Goal: Entertainment & Leisure: Consume media (video, audio)

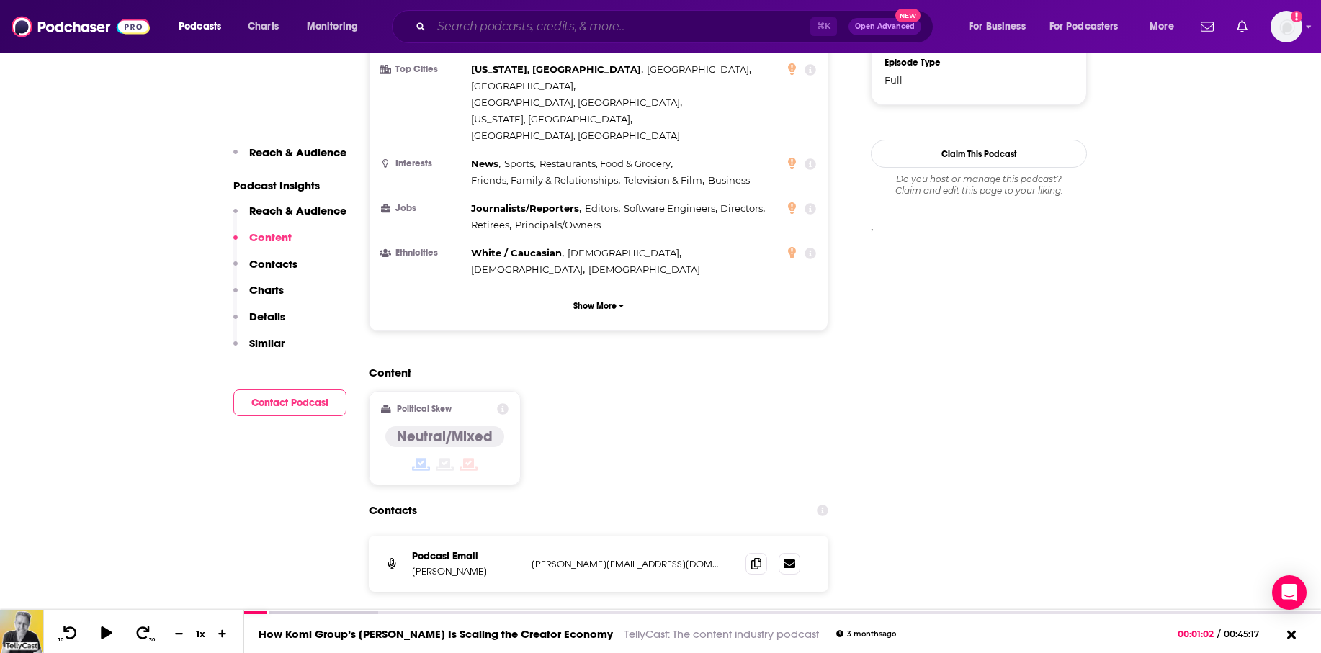
click at [463, 30] on input "Search podcasts, credits, & more..." at bounding box center [620, 26] width 379 height 23
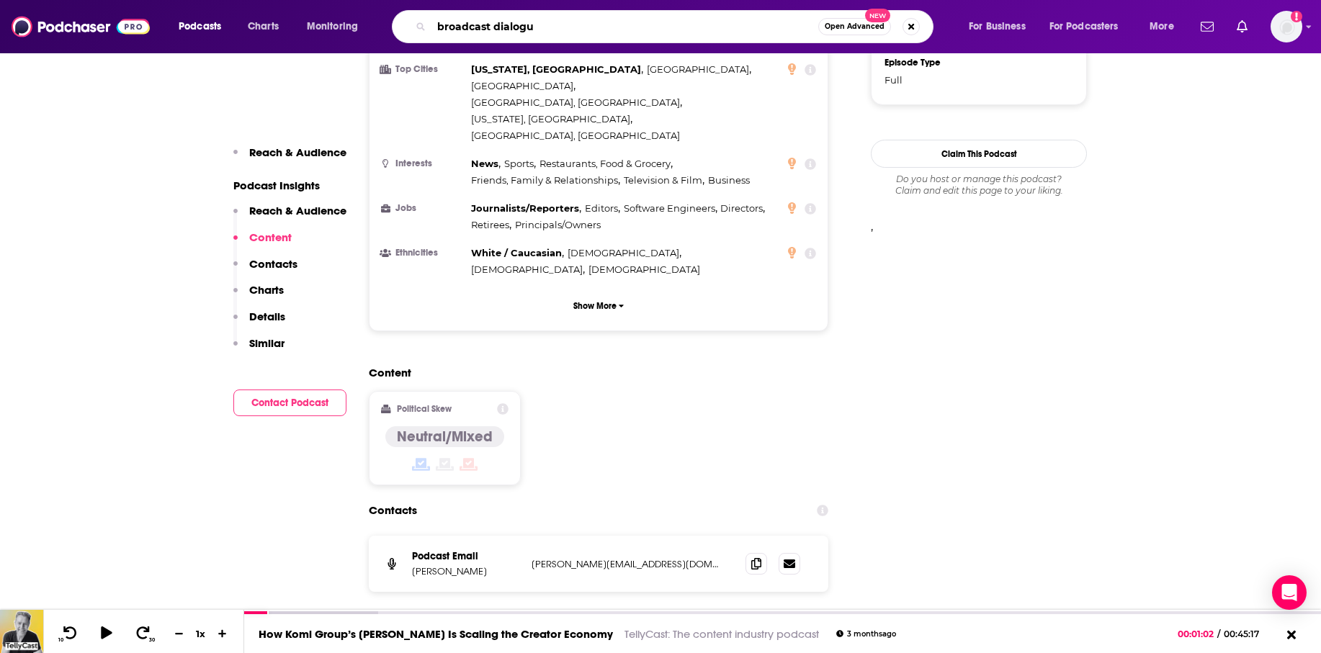
type input "broadcast dialogue"
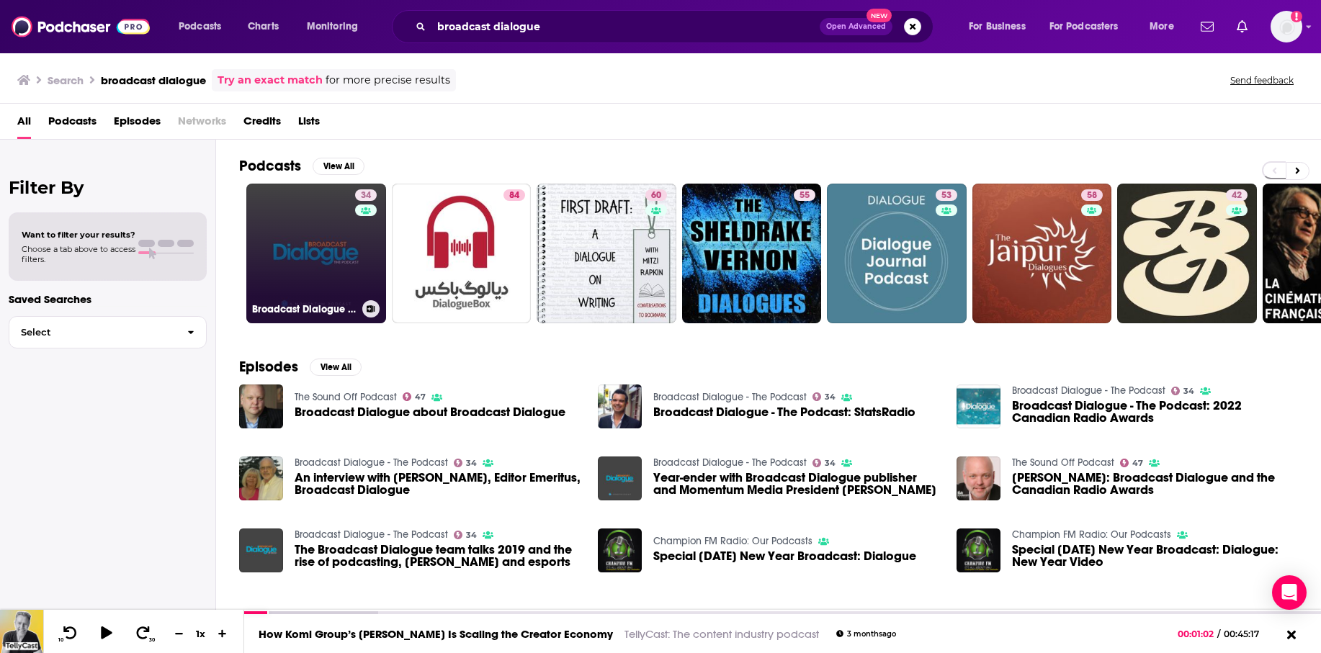
click at [307, 249] on link "34 Broadcast Dialogue - The Podcast" at bounding box center [316, 254] width 140 height 140
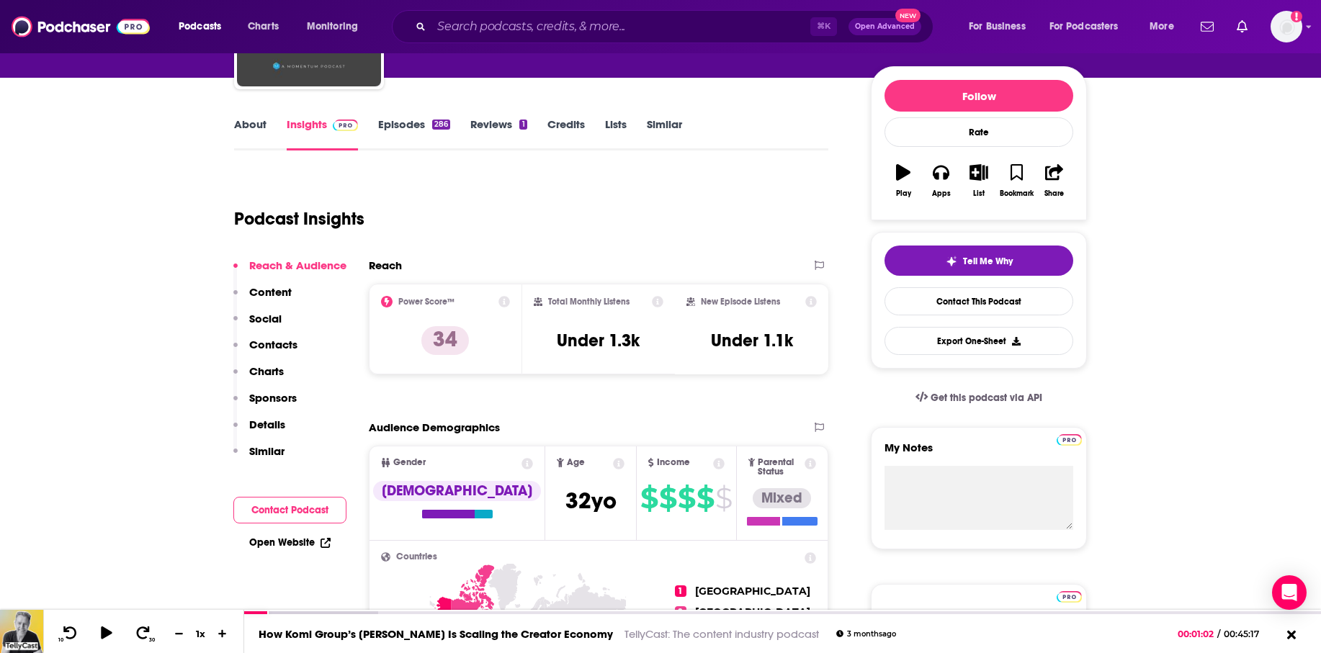
scroll to position [84, 0]
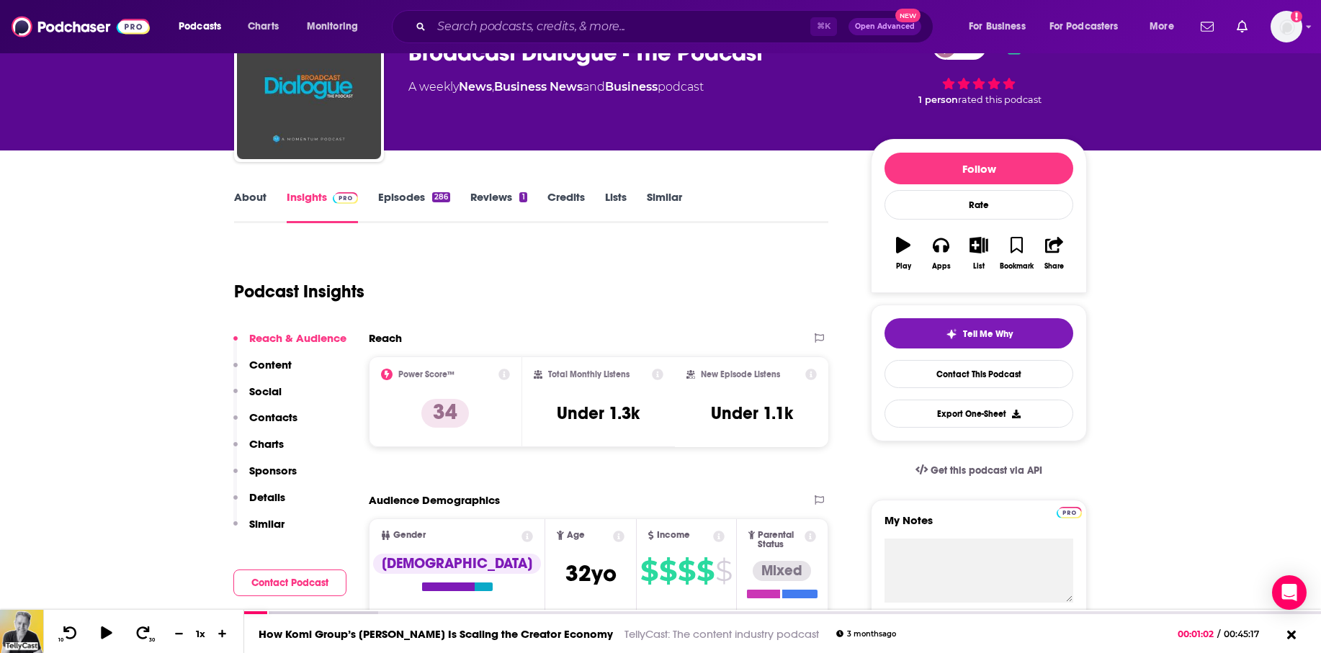
click at [248, 194] on link "About" at bounding box center [250, 206] width 32 height 33
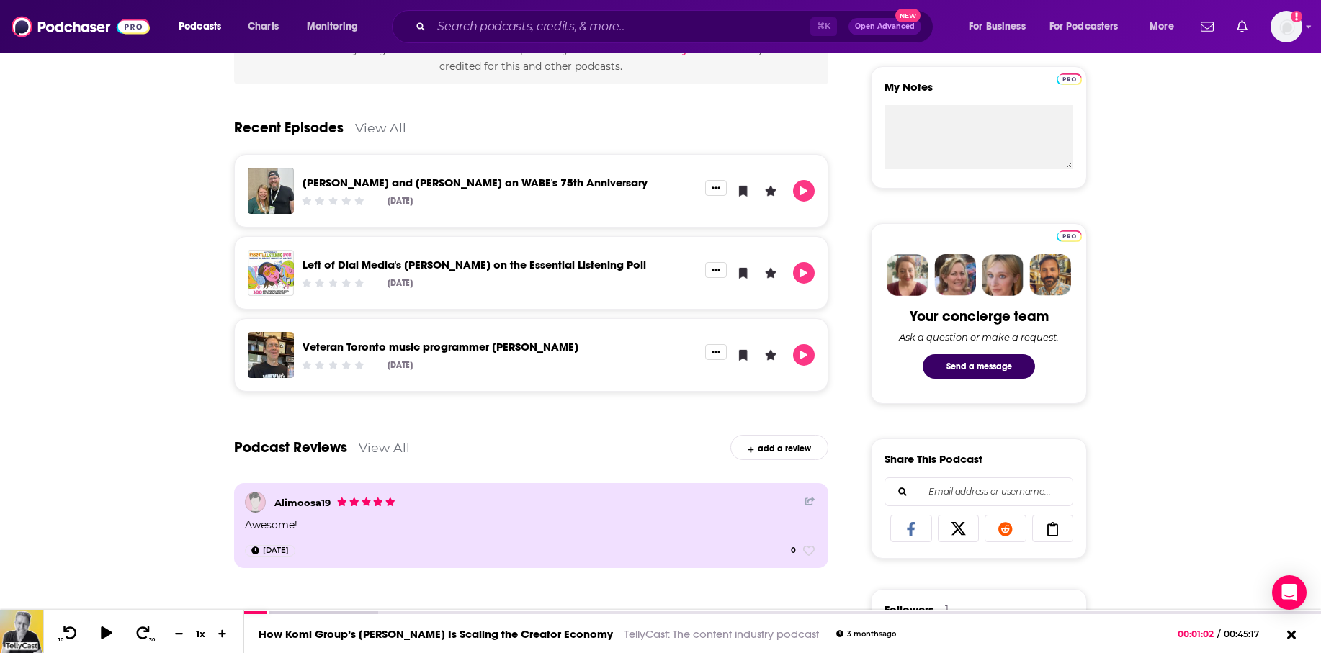
scroll to position [470, 0]
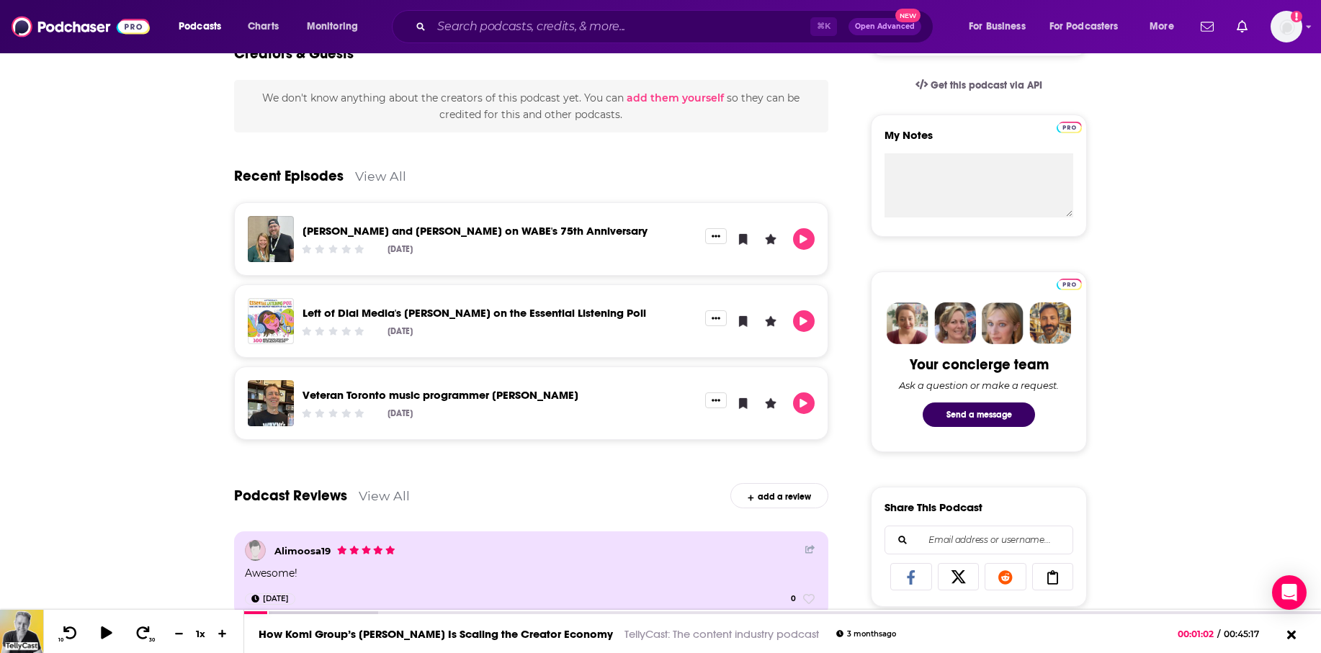
click at [362, 174] on link "View All" at bounding box center [380, 176] width 51 height 15
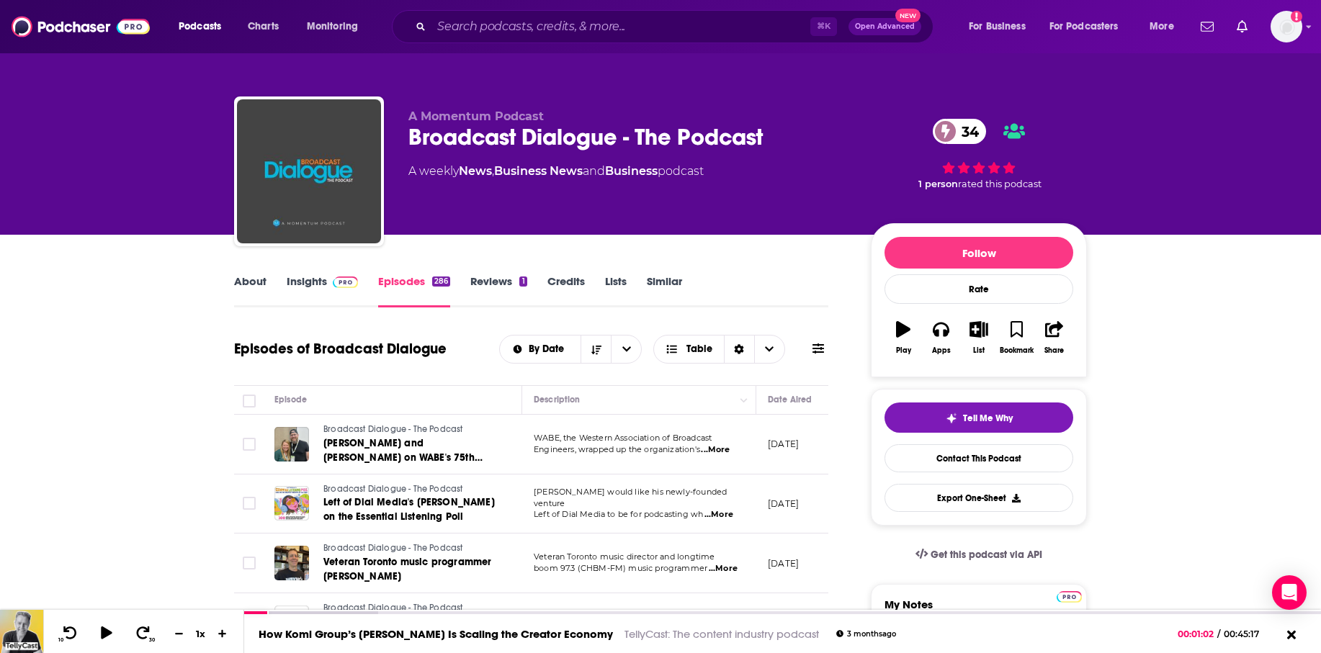
click at [248, 280] on link "About" at bounding box center [250, 290] width 32 height 33
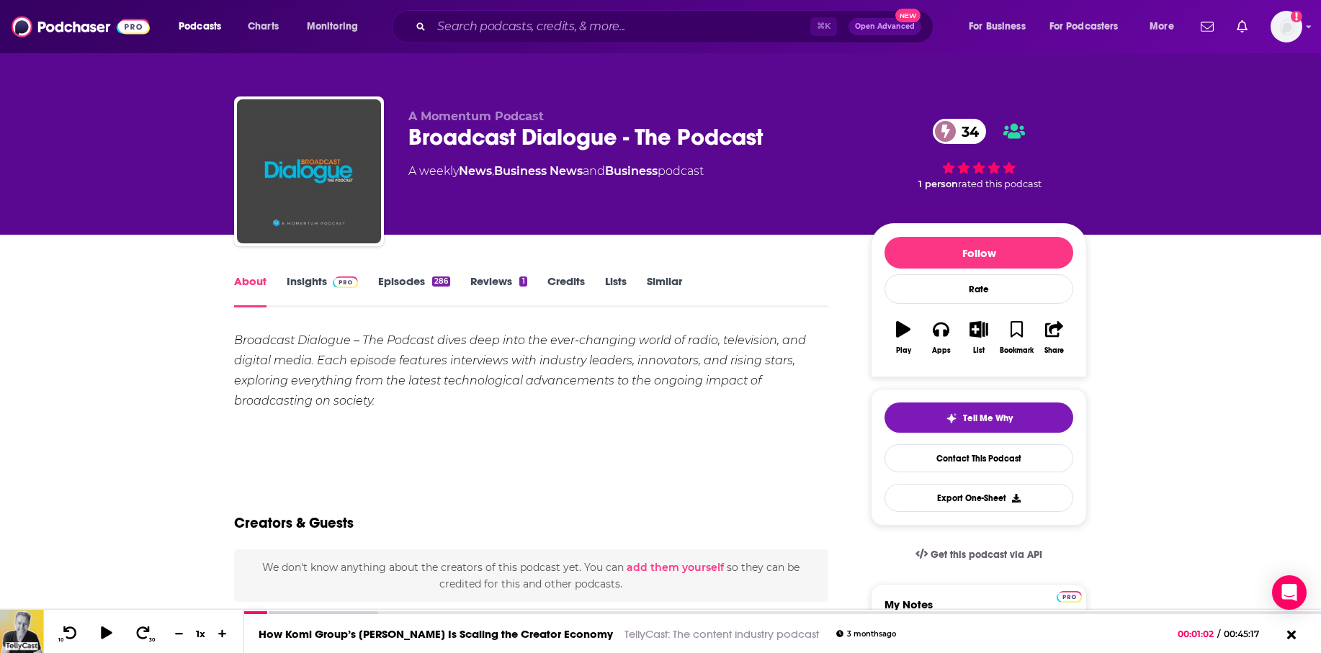
scroll to position [75, 0]
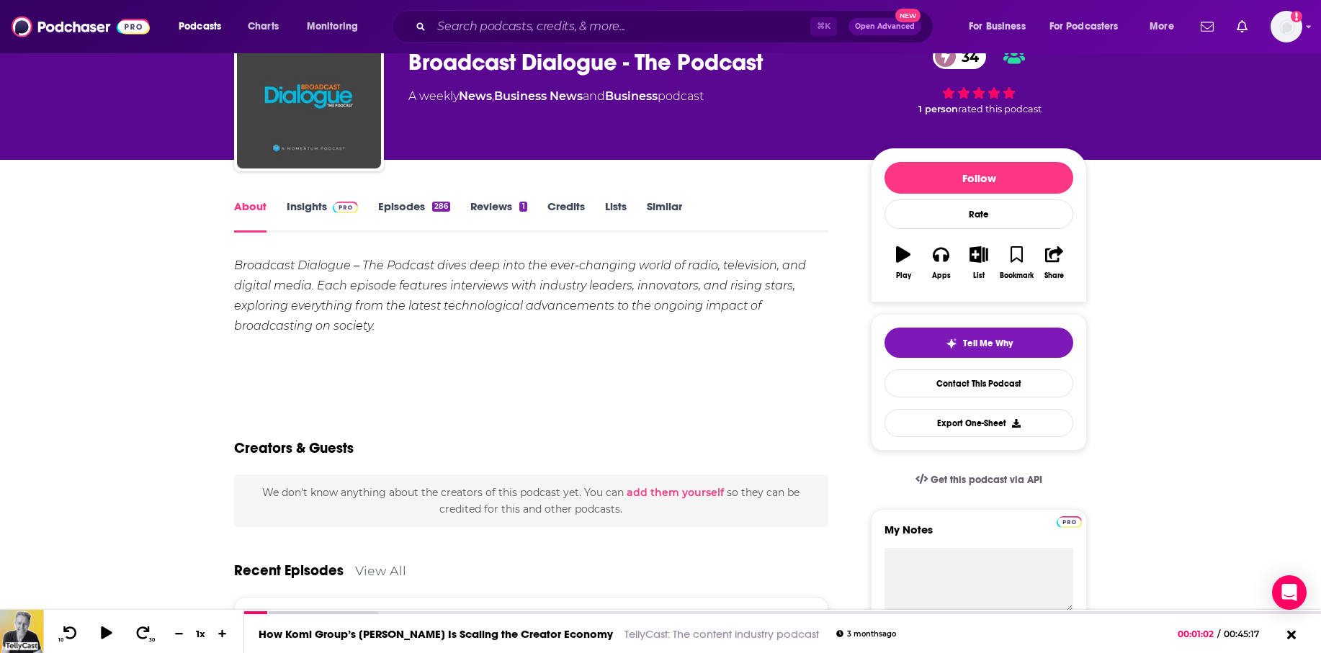
click at [396, 207] on link "Episodes 286" at bounding box center [414, 215] width 72 height 33
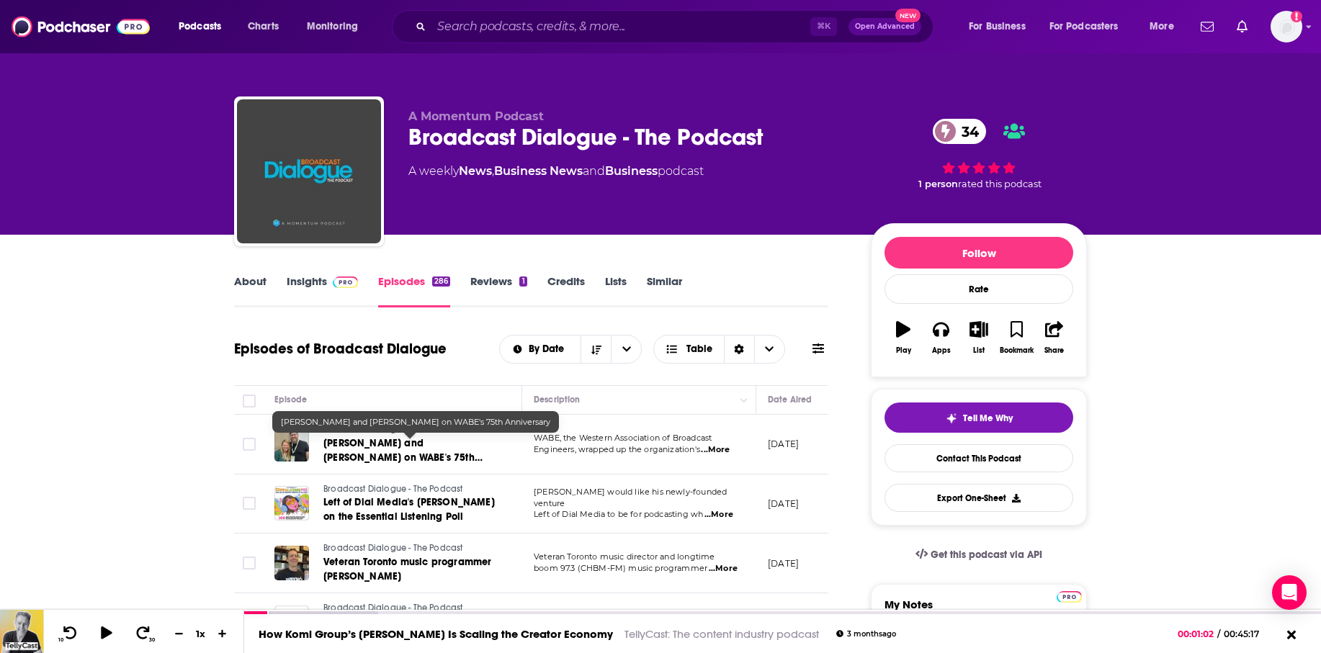
click at [395, 442] on span "[PERSON_NAME] and [PERSON_NAME] on WABE's 75th Anniversary" at bounding box center [402, 457] width 159 height 41
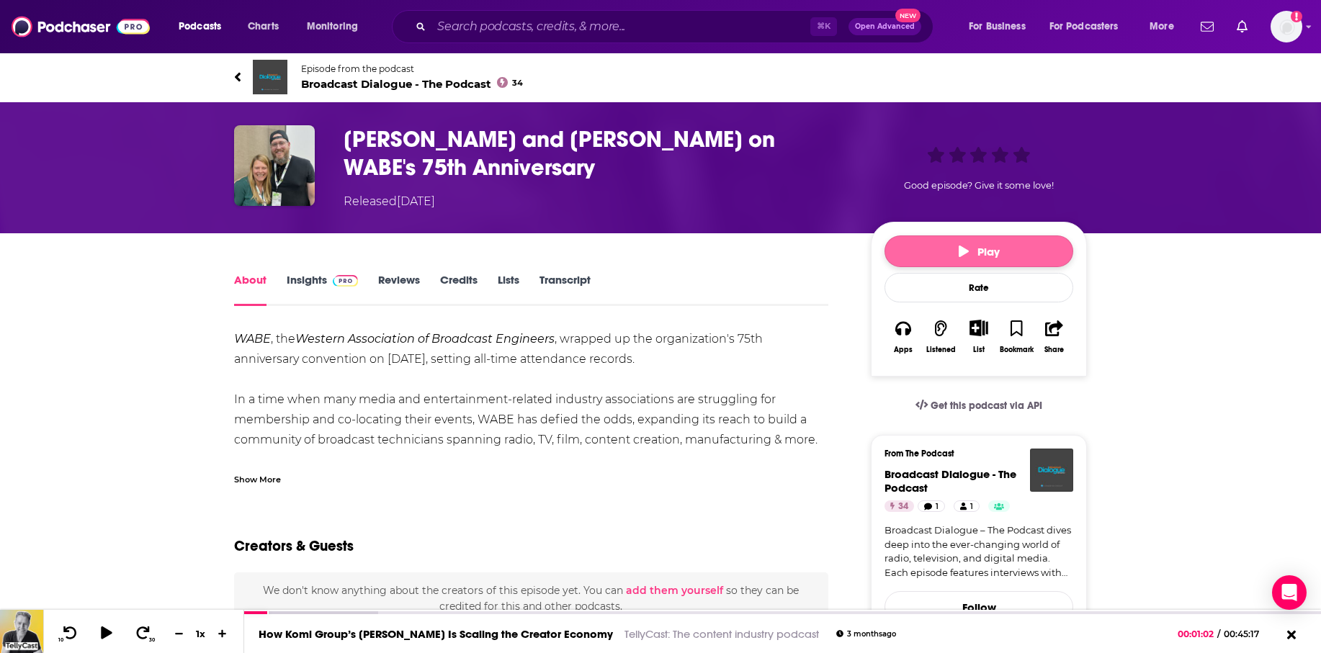
click at [988, 254] on span "Play" at bounding box center [979, 252] width 41 height 14
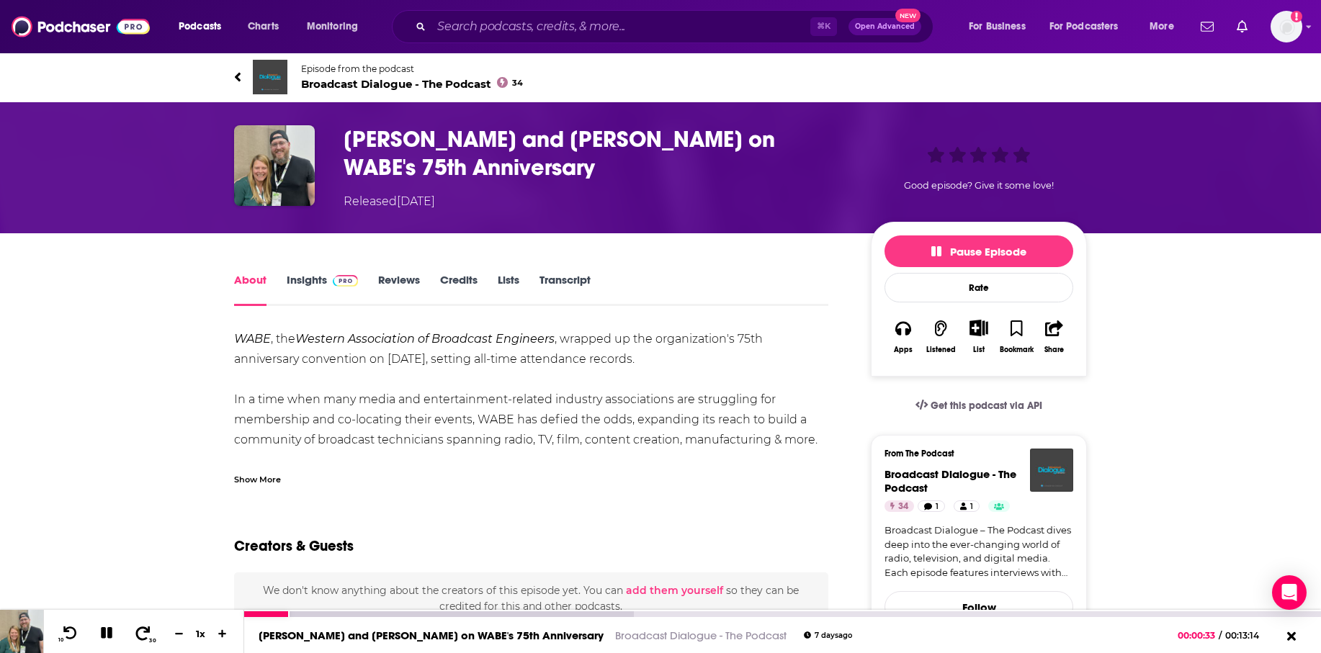
click at [145, 634] on icon at bounding box center [143, 633] width 18 height 14
click at [143, 635] on icon at bounding box center [143, 633] width 18 height 14
click at [235, 77] on icon at bounding box center [237, 77] width 7 height 14
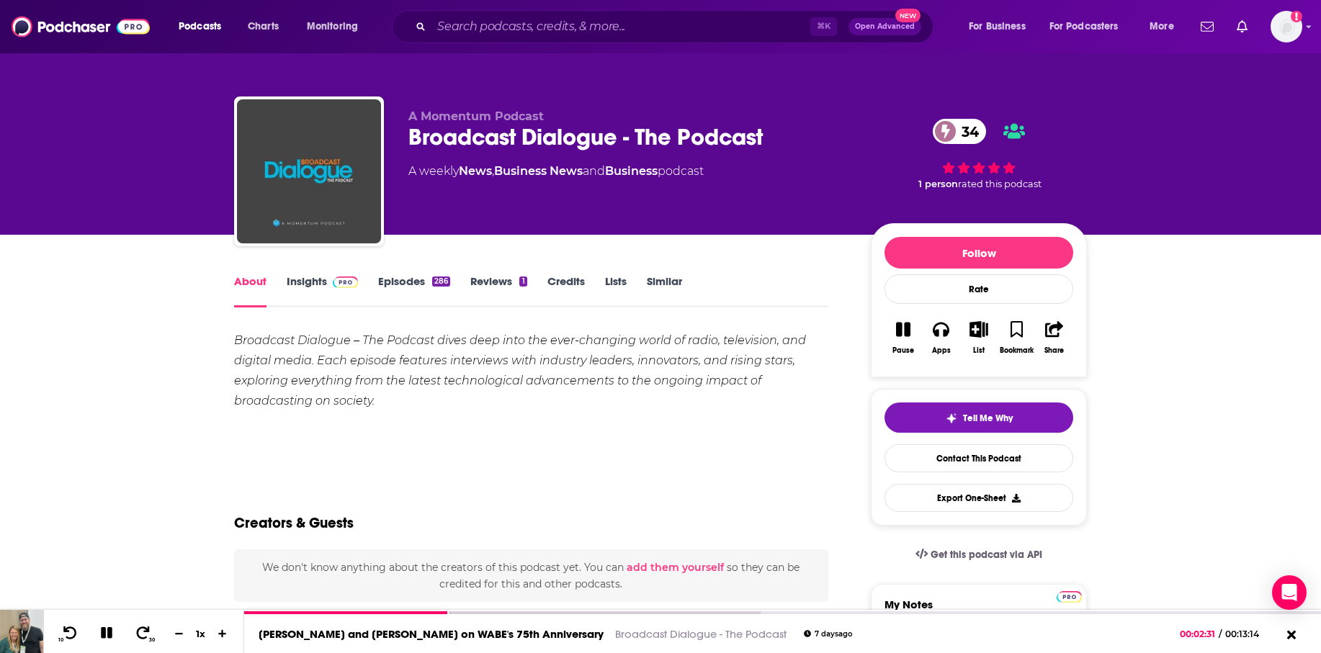
click at [405, 282] on link "Episodes 286" at bounding box center [414, 290] width 72 height 33
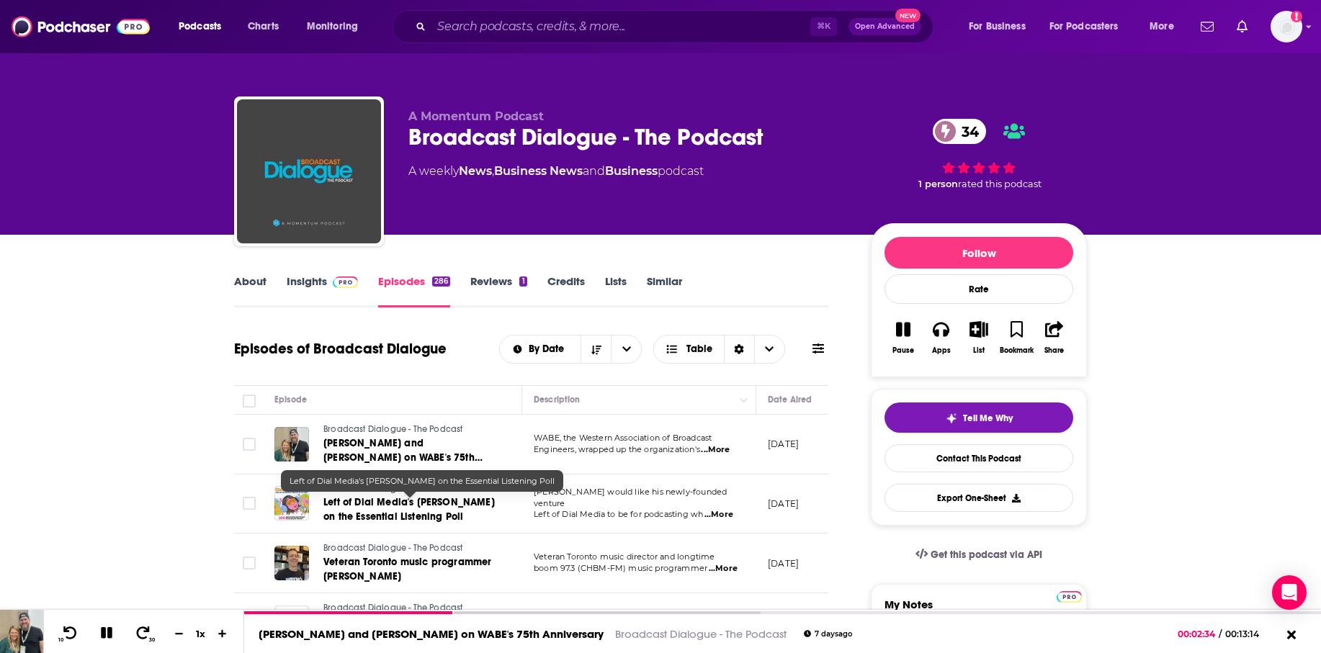
click at [385, 513] on span "Left of Dial Media's [PERSON_NAME] on the Essential Listening Poll" at bounding box center [408, 509] width 171 height 27
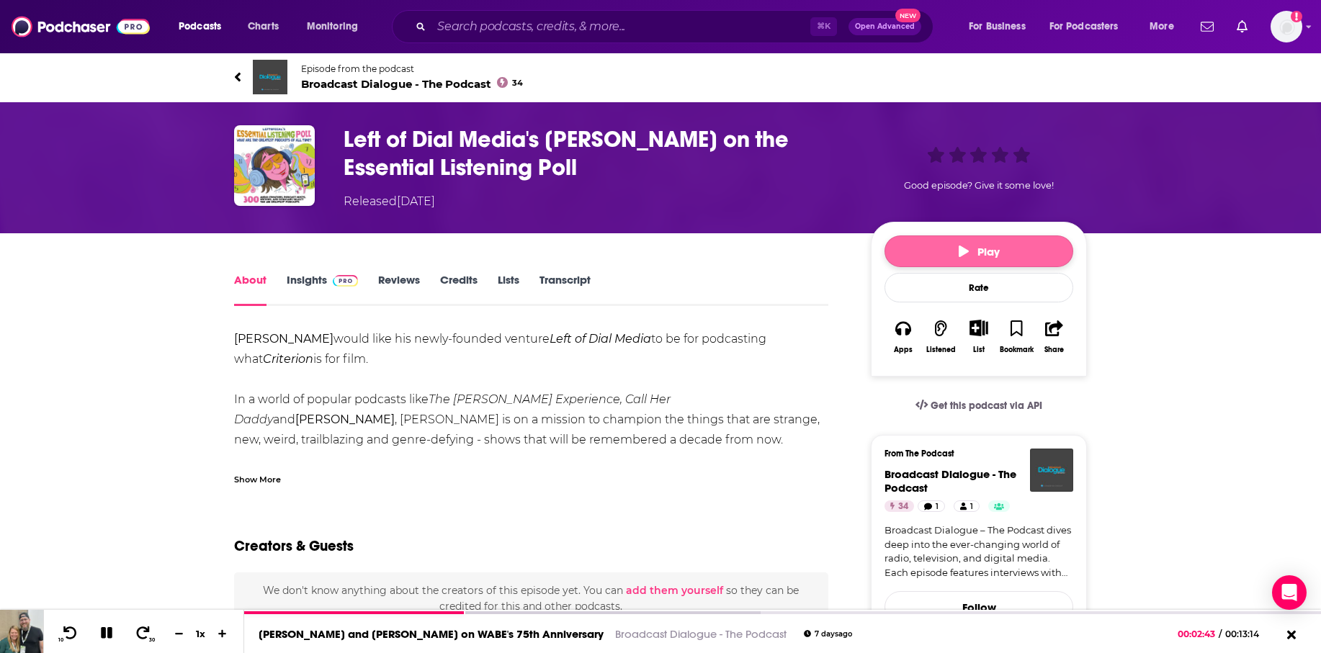
click at [924, 252] on button "Play" at bounding box center [978, 251] width 189 height 32
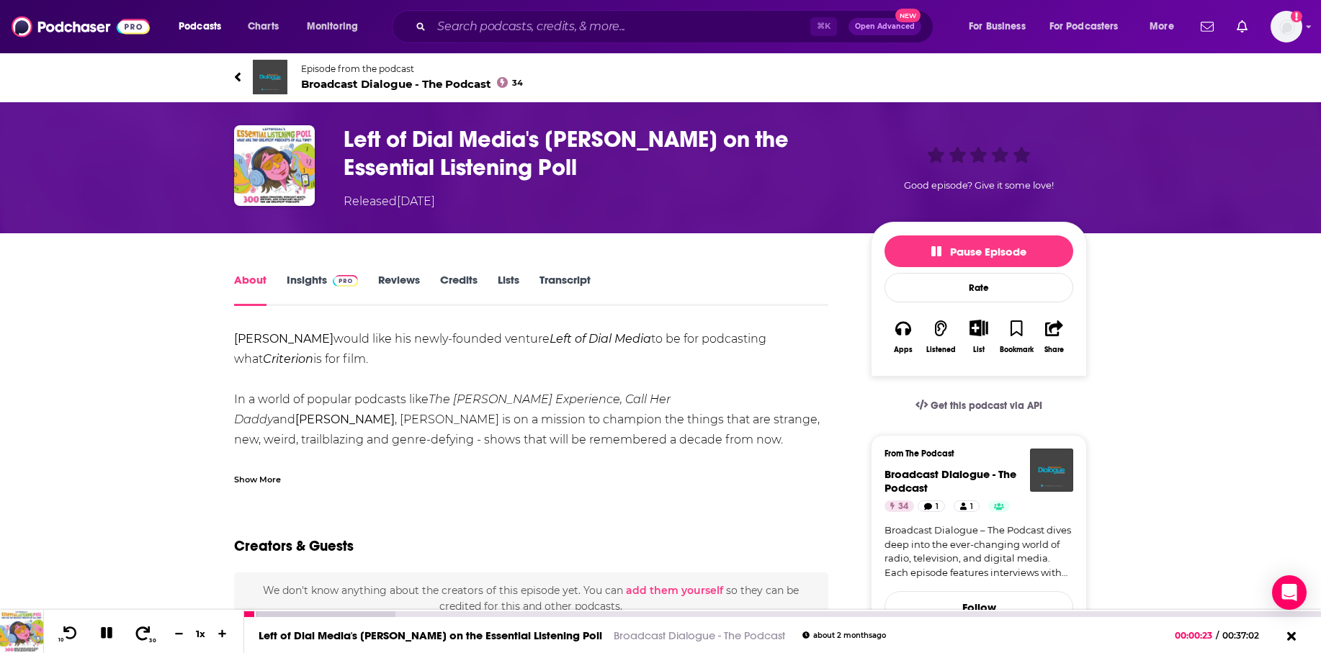
click at [139, 635] on icon at bounding box center [143, 633] width 18 height 14
click at [928, 251] on button "Pause Episode" at bounding box center [978, 251] width 189 height 32
click at [488, 27] on input "Search podcasts, credits, & more..." at bounding box center [620, 26] width 379 height 23
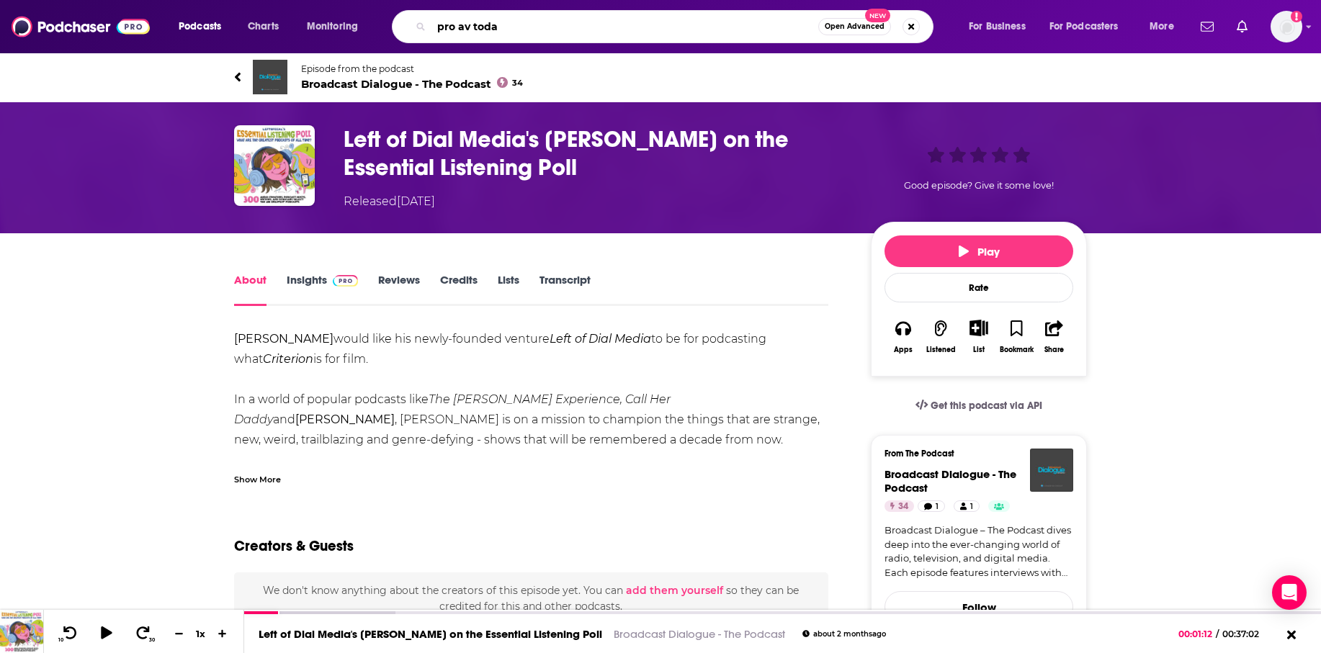
type input "pro av [DATE]"
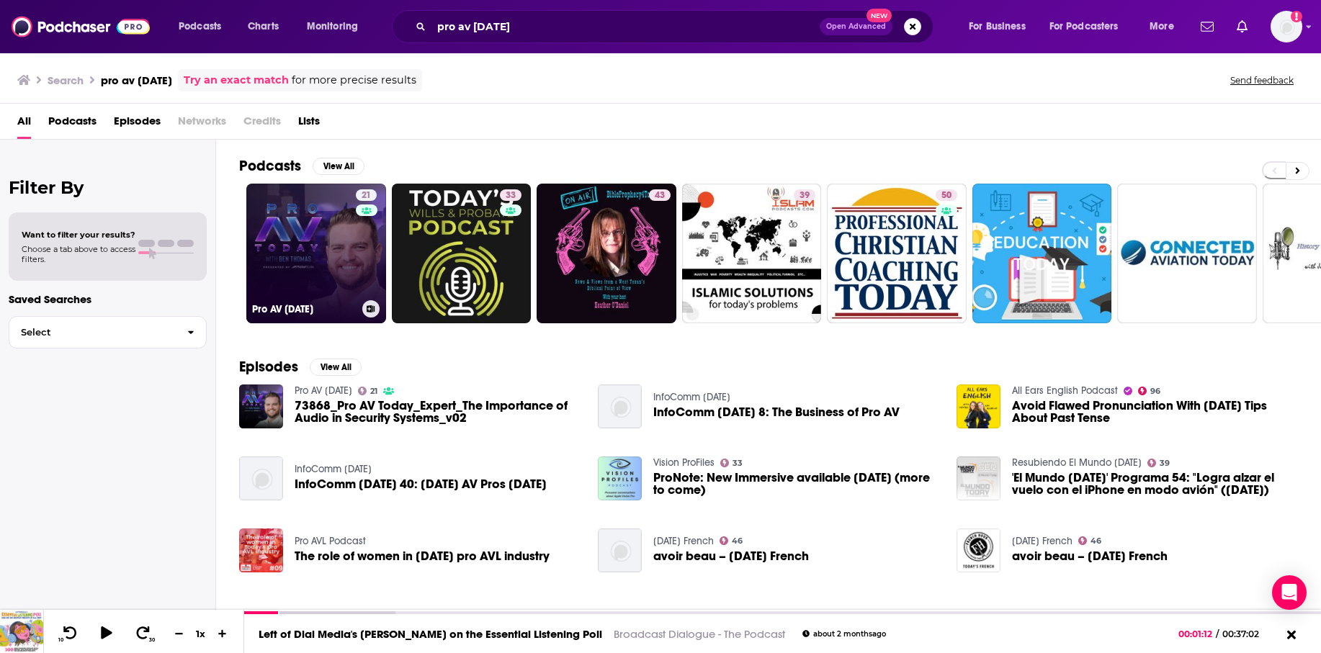
click at [300, 289] on link "21 Pro AV [DATE]" at bounding box center [316, 254] width 140 height 140
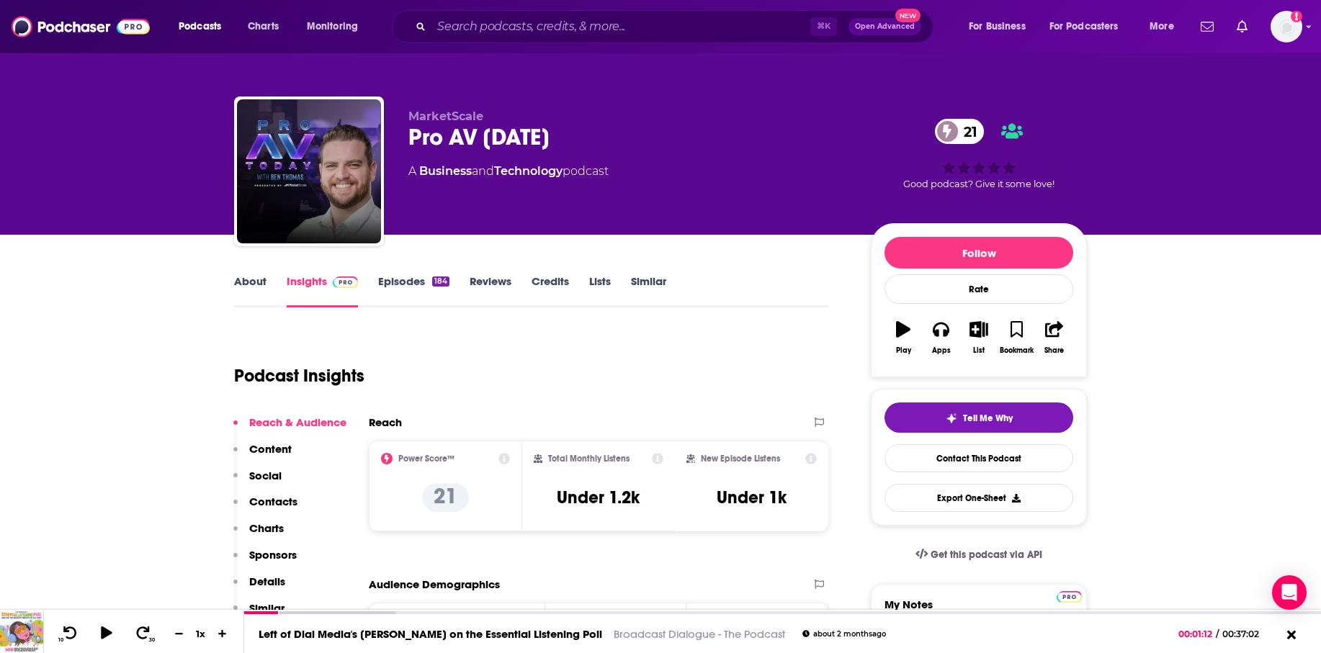
click at [407, 284] on link "Episodes 184" at bounding box center [413, 290] width 71 height 33
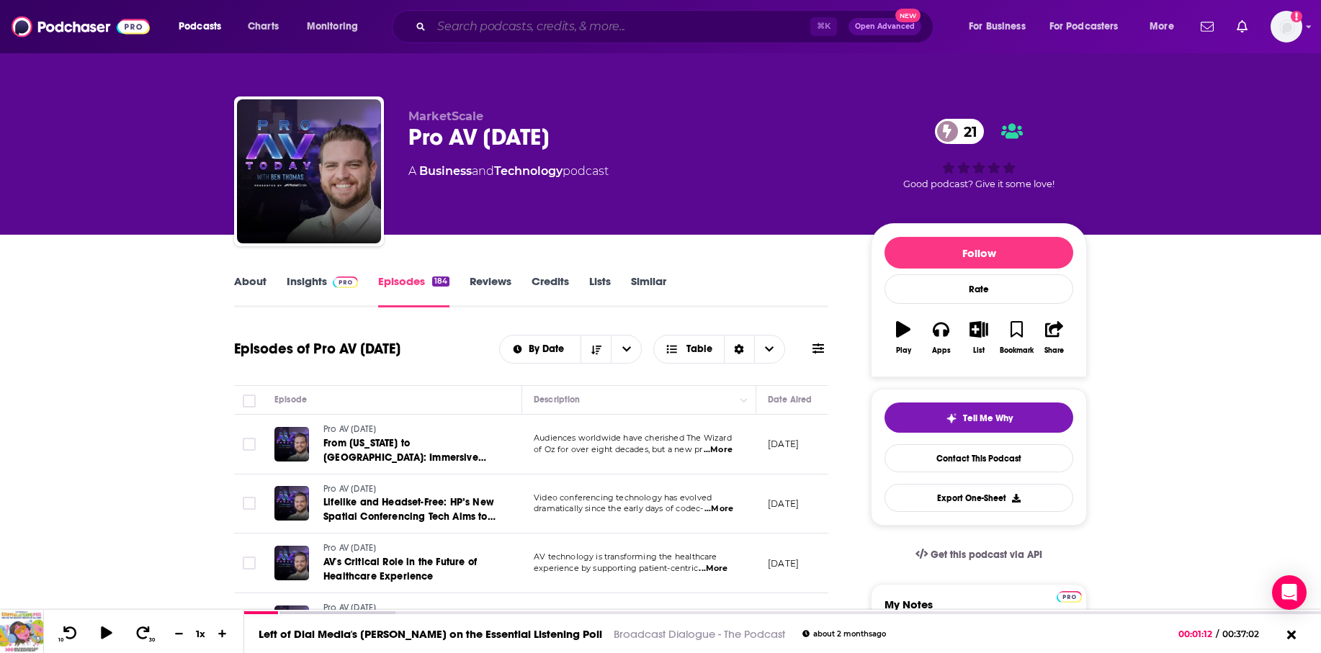
click at [484, 27] on input "Search podcasts, credits, & more..." at bounding box center [620, 26] width 379 height 23
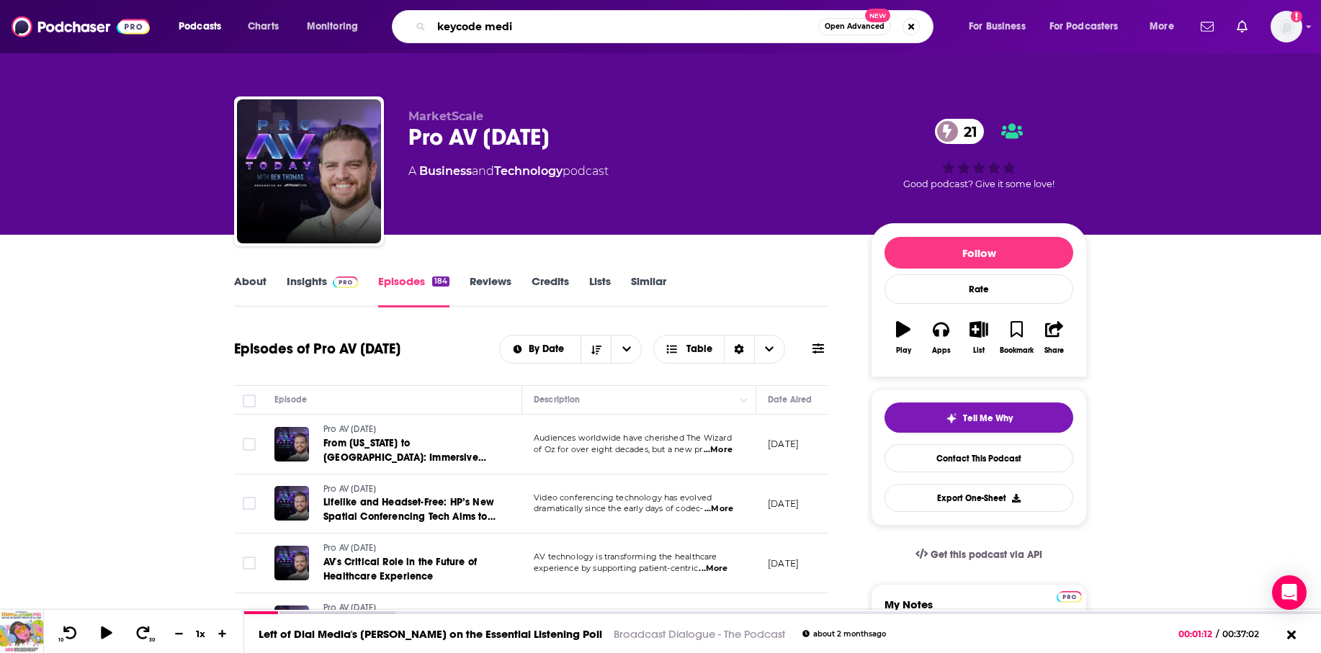
type input "keycode media"
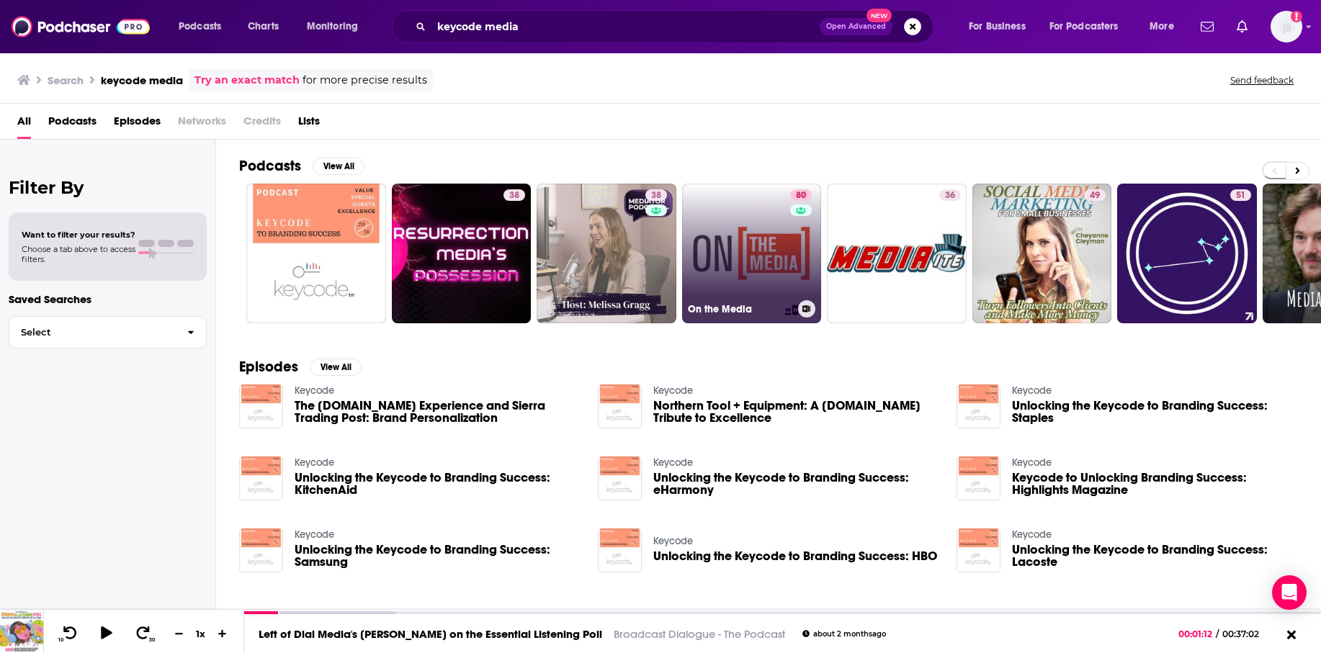
click at [761, 255] on link "80 On the Media" at bounding box center [752, 254] width 140 height 140
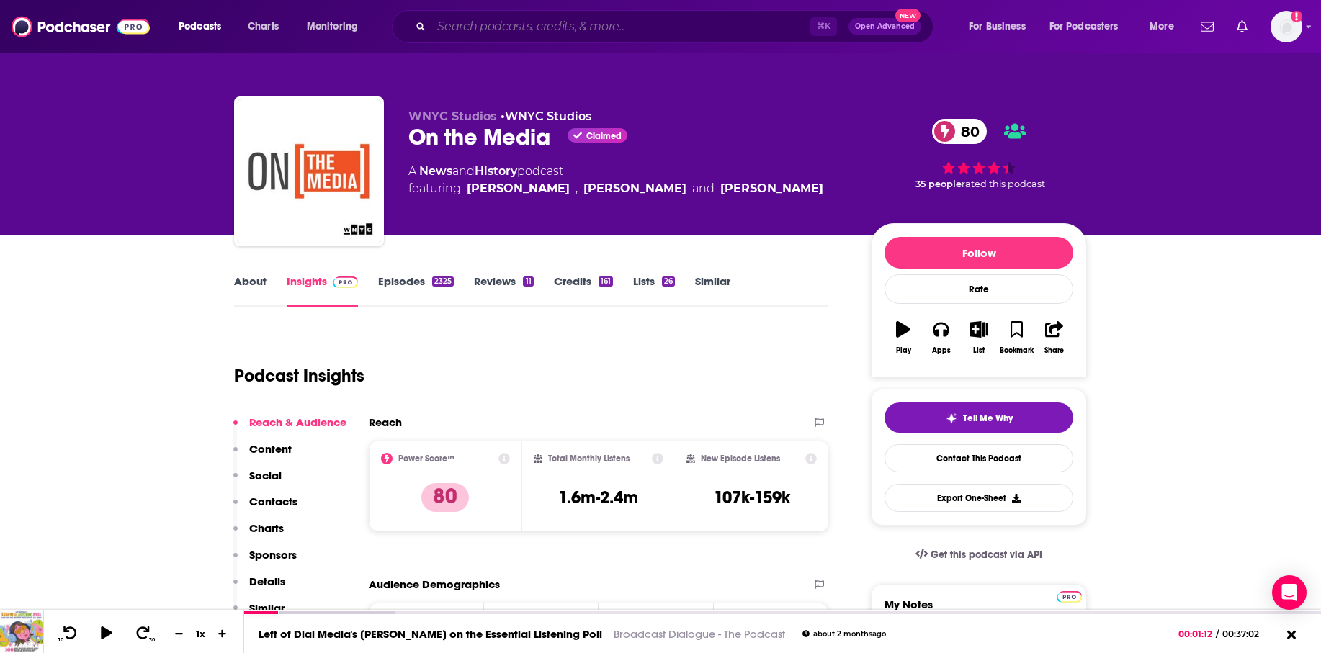
click at [485, 26] on input "Search podcasts, credits, & more..." at bounding box center [620, 26] width 379 height 23
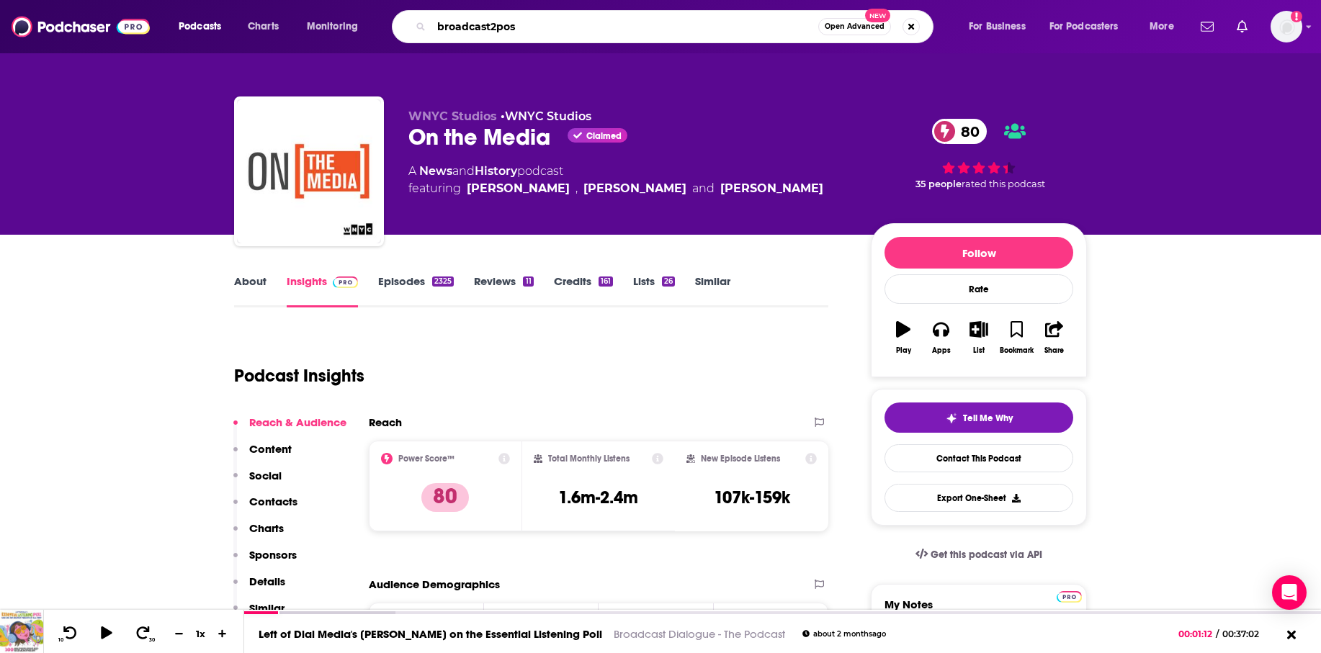
type input "broadcast2post"
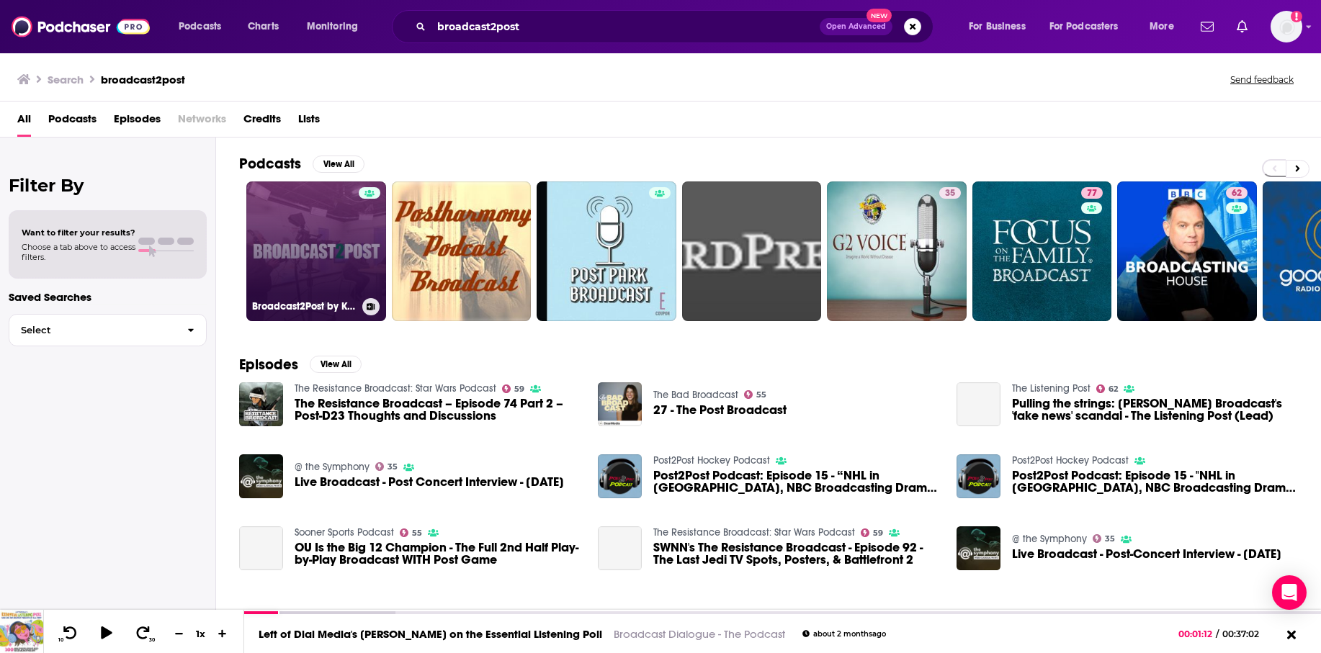
click at [281, 243] on link "Broadcast2Post by Key Code Media" at bounding box center [316, 251] width 140 height 140
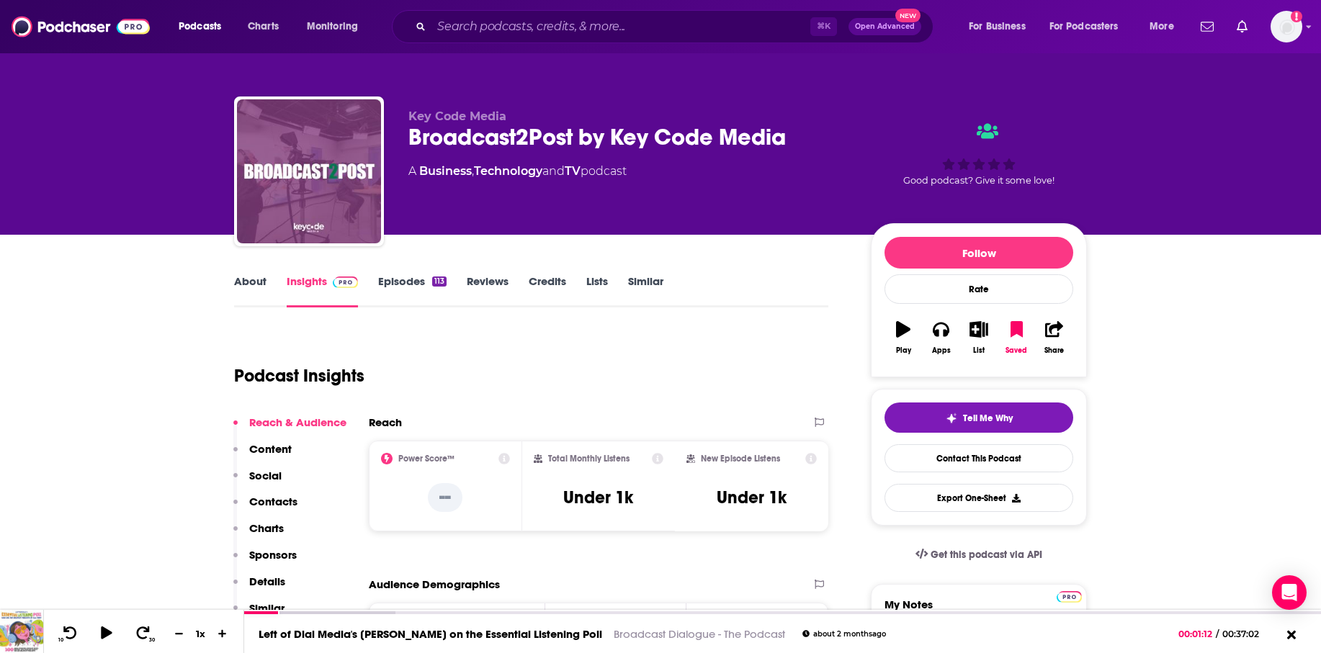
click at [395, 286] on link "Episodes 113" at bounding box center [412, 290] width 68 height 33
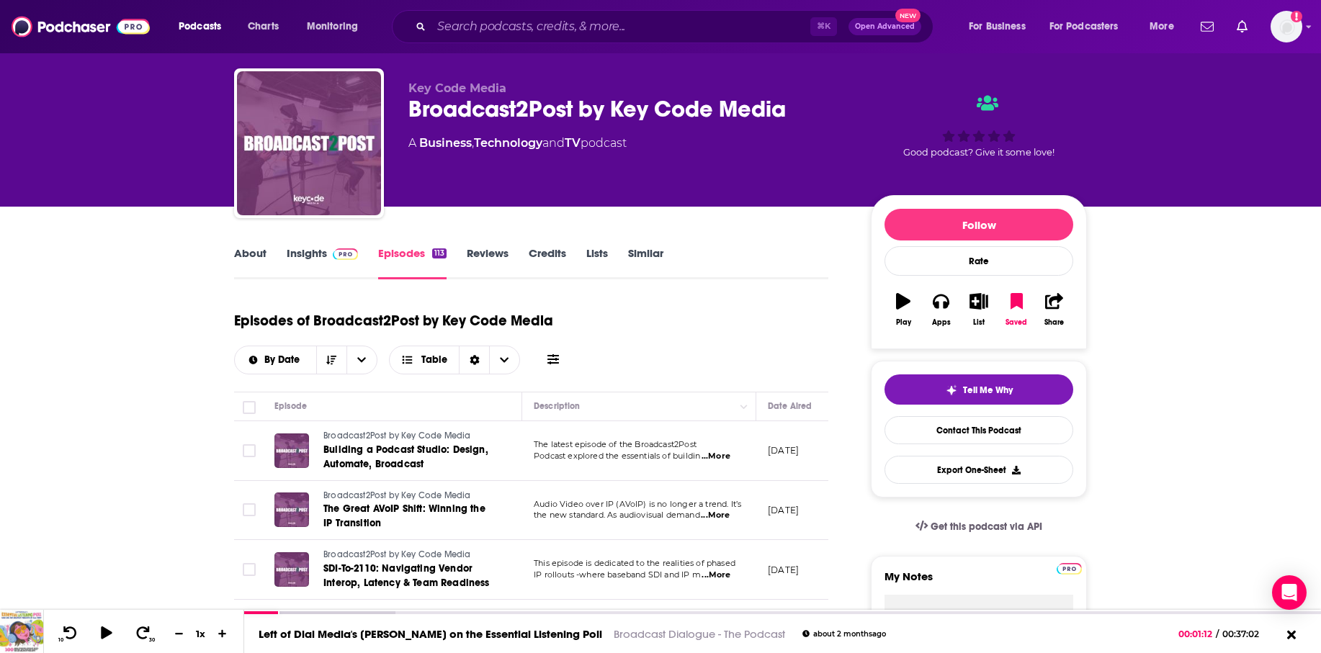
scroll to position [37, 0]
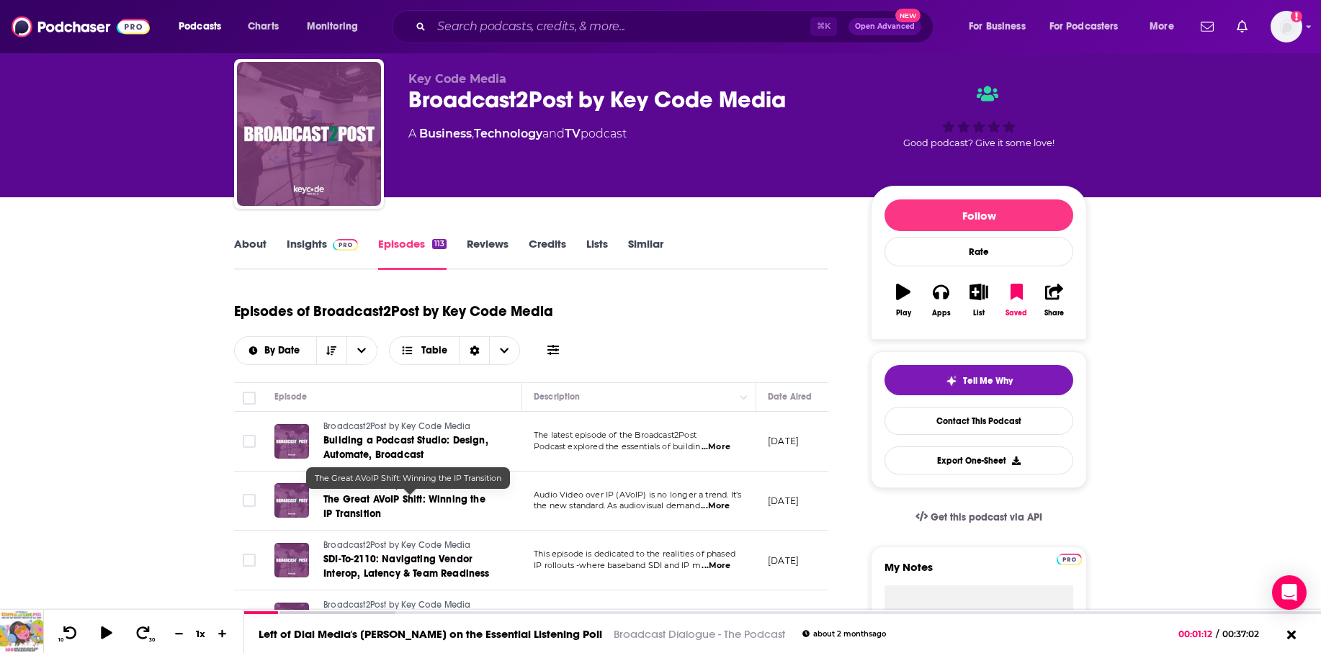
click at [419, 498] on span "The Great AVoIP Shift: Winning the IP Transition" at bounding box center [404, 506] width 162 height 27
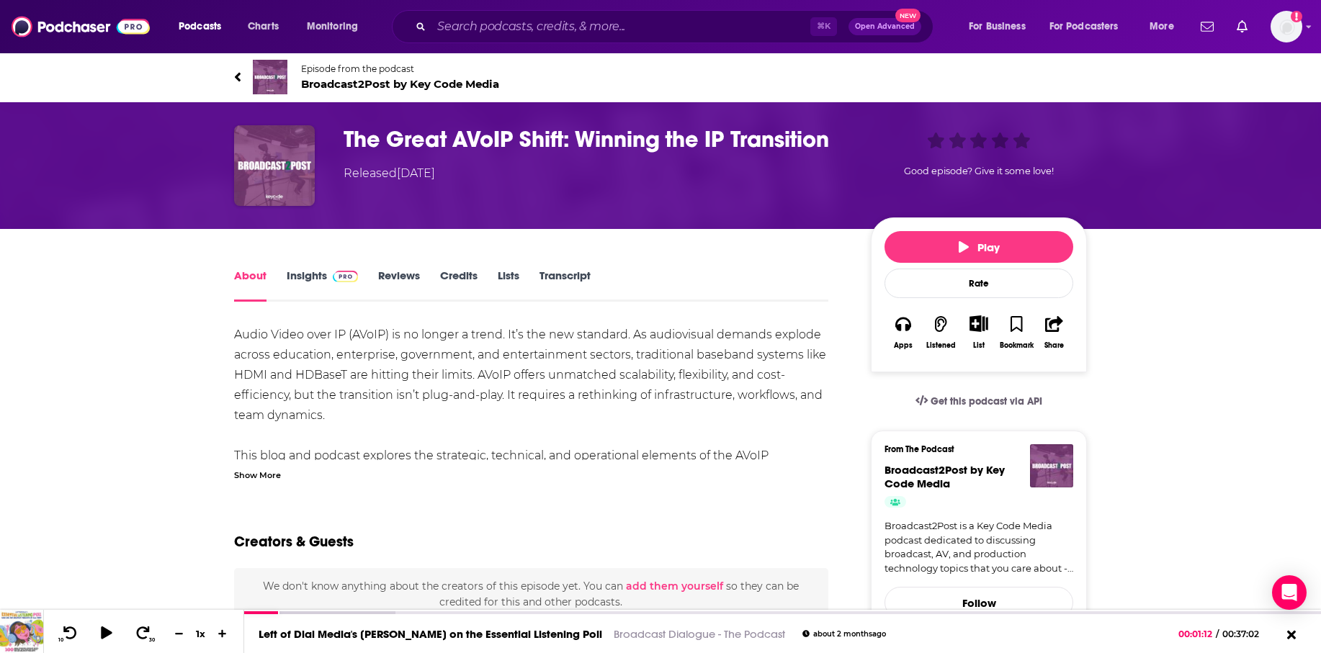
scroll to position [27, 0]
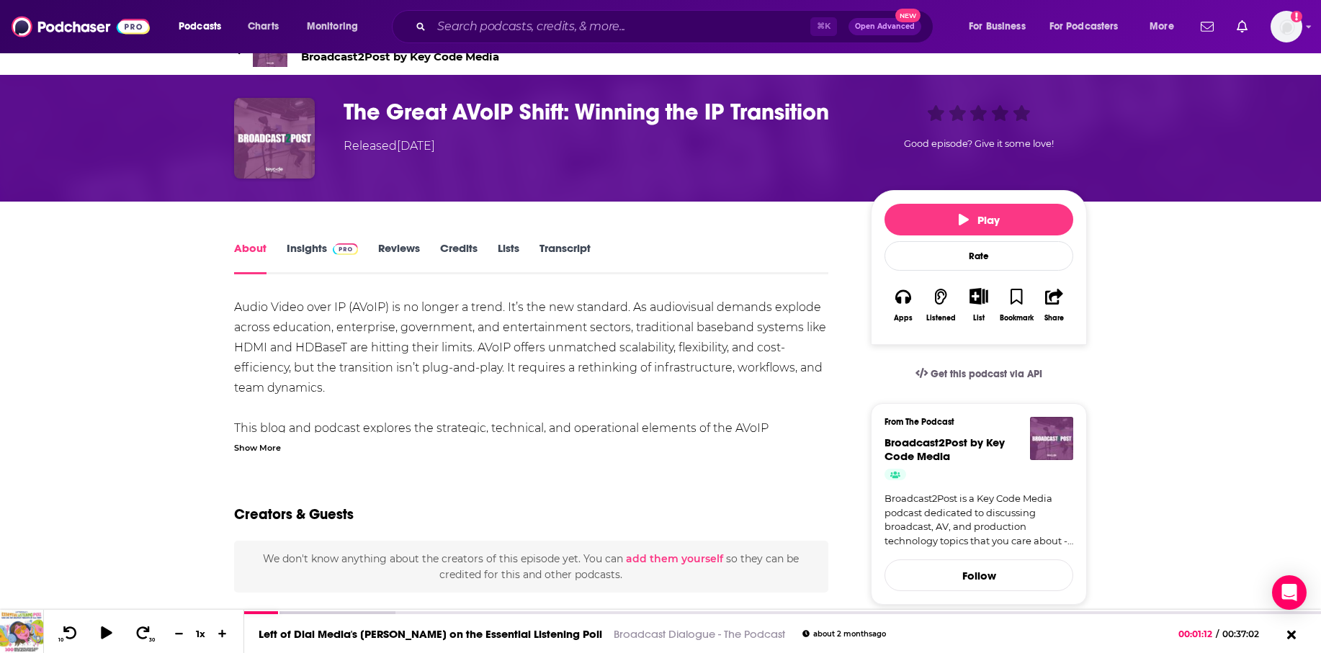
click at [270, 447] on div "Show More" at bounding box center [257, 447] width 47 height 14
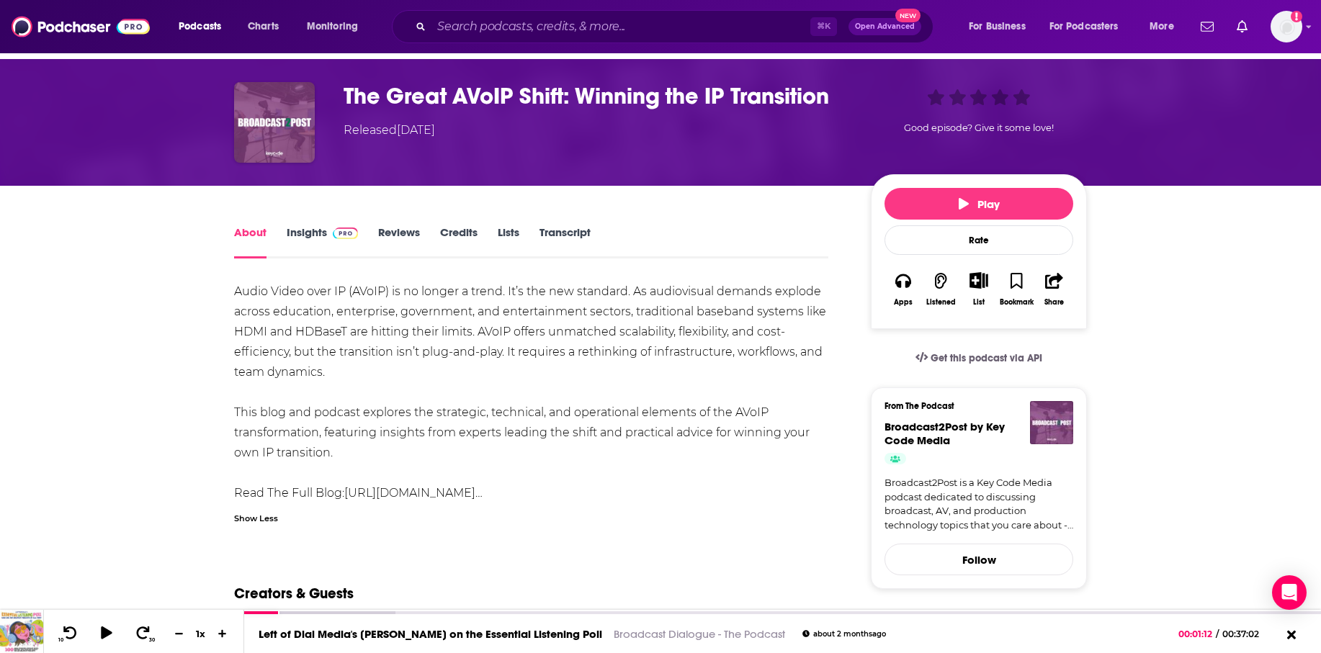
scroll to position [0, 0]
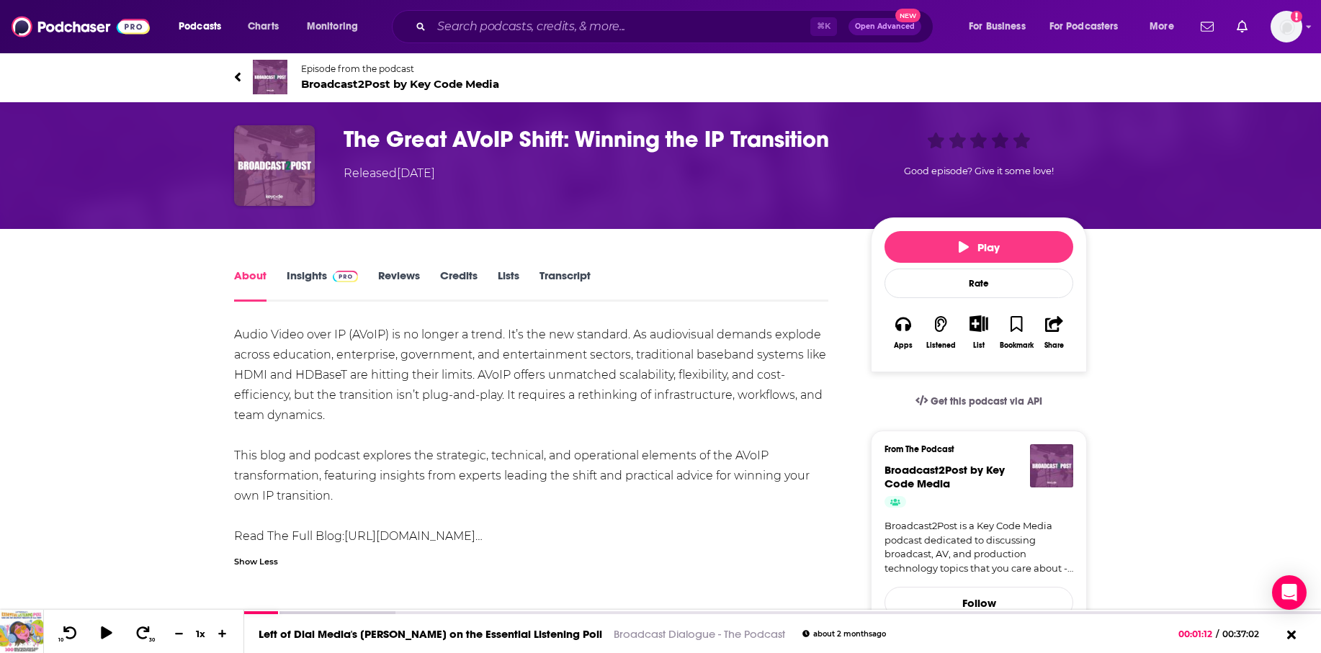
click at [309, 274] on link "Insights" at bounding box center [322, 285] width 71 height 33
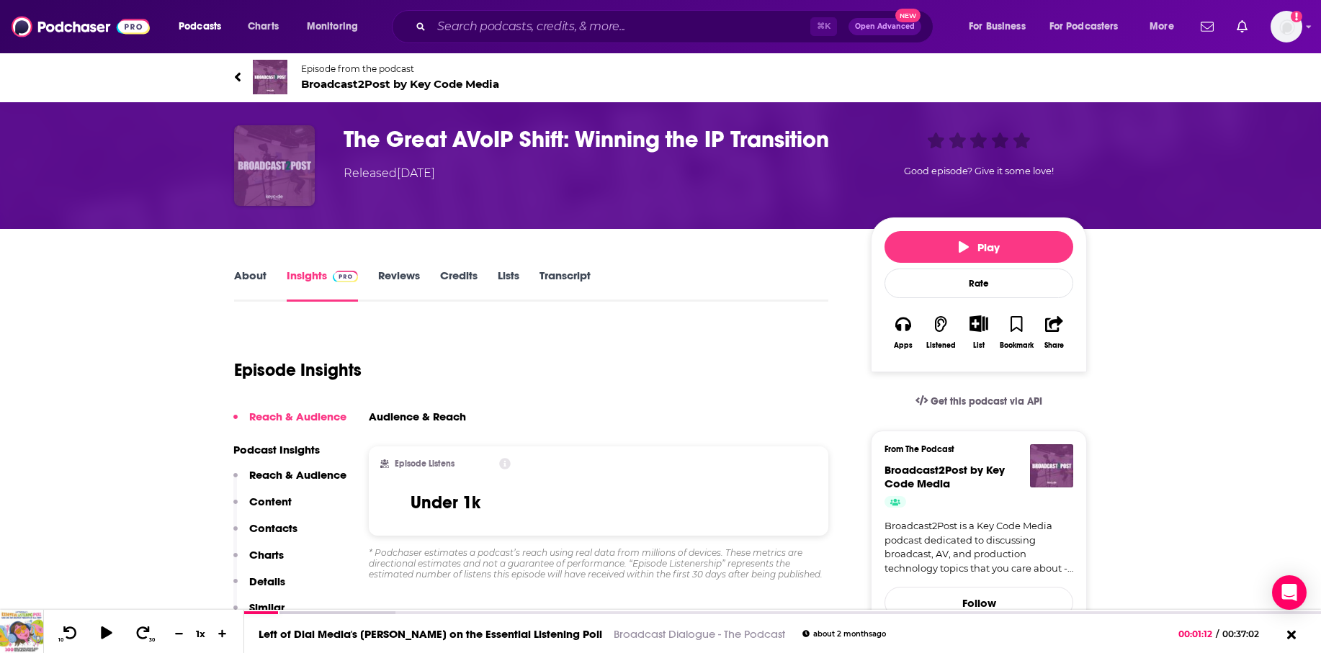
click at [290, 173] on img "The Great AVoIP Shift: Winning the IP Transition" at bounding box center [274, 165] width 81 height 81
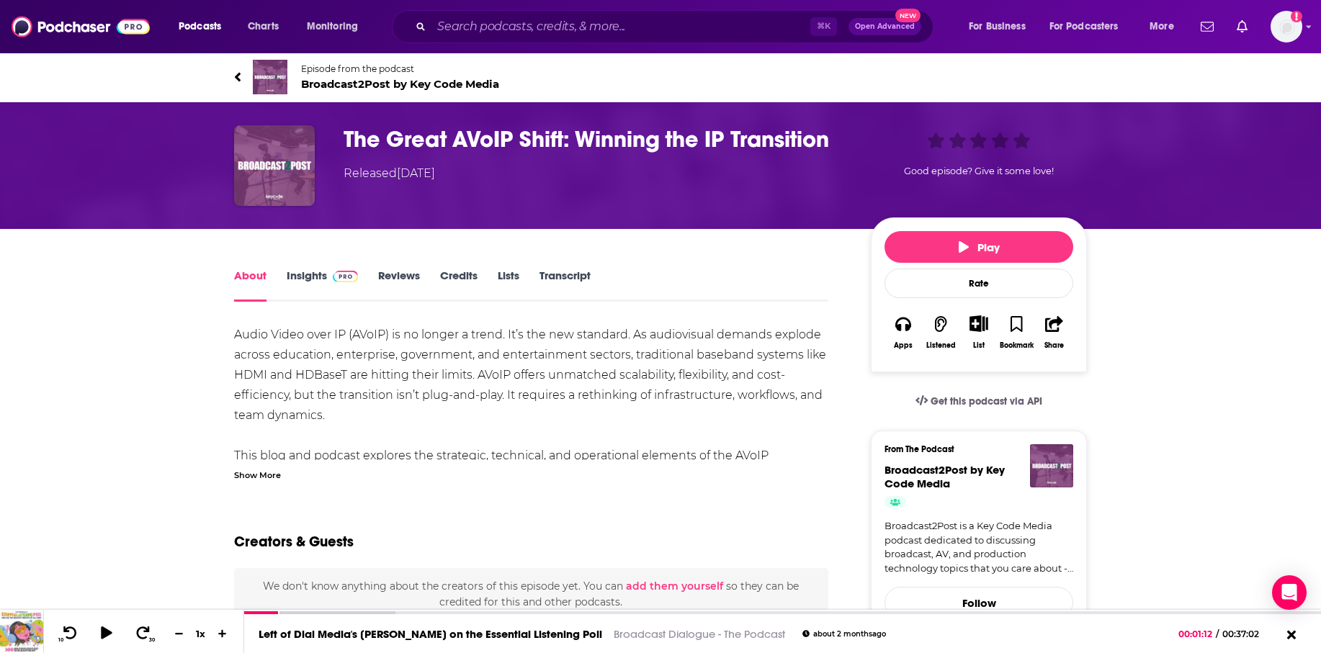
click at [240, 76] on icon at bounding box center [237, 77] width 7 height 14
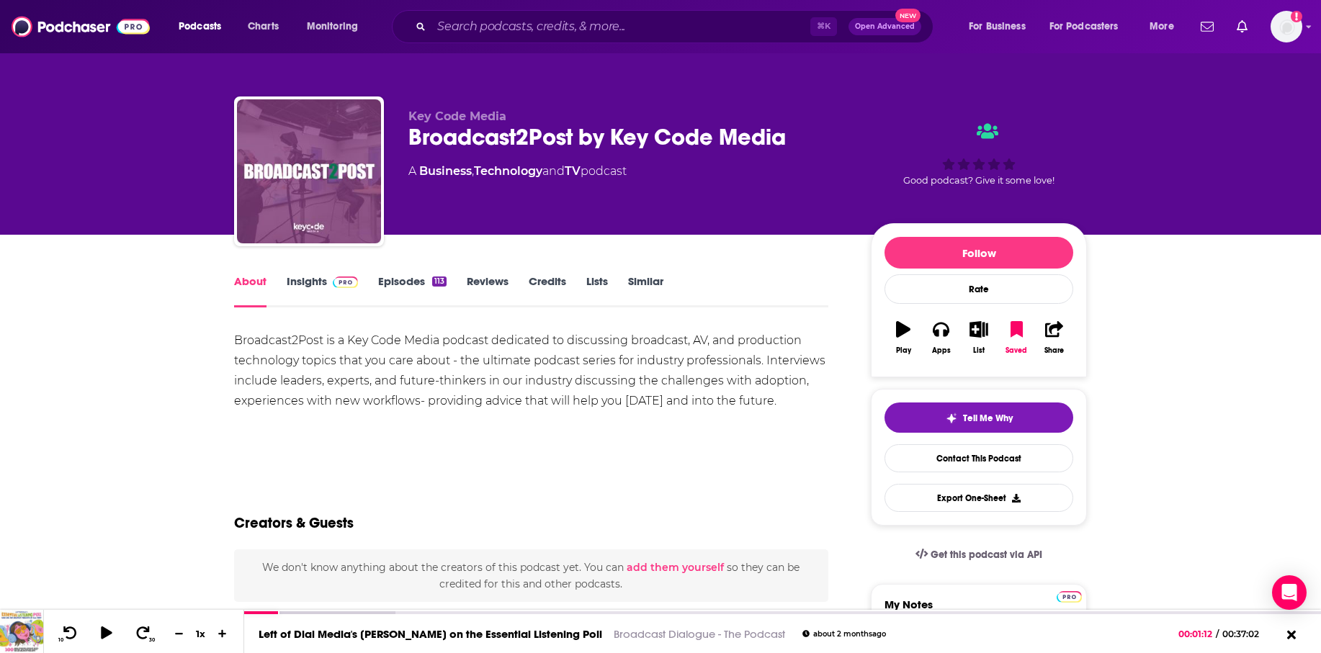
click at [398, 281] on link "Episodes 113" at bounding box center [412, 290] width 68 height 33
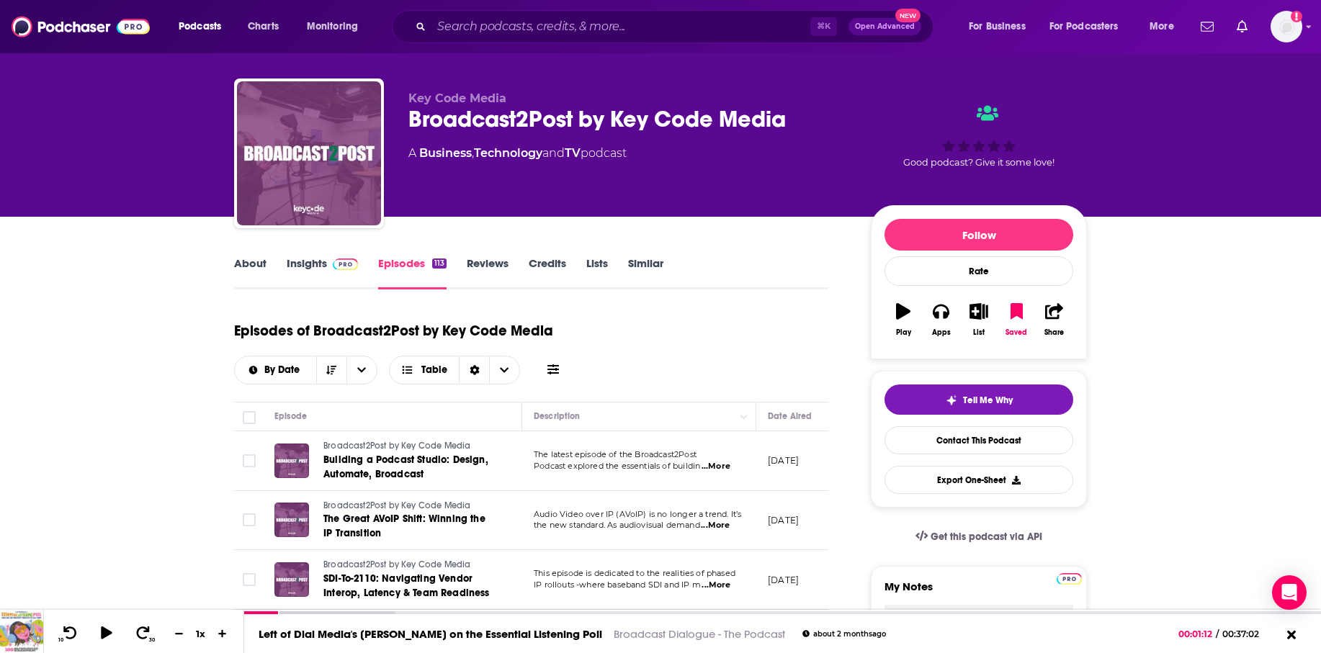
scroll to position [37, 0]
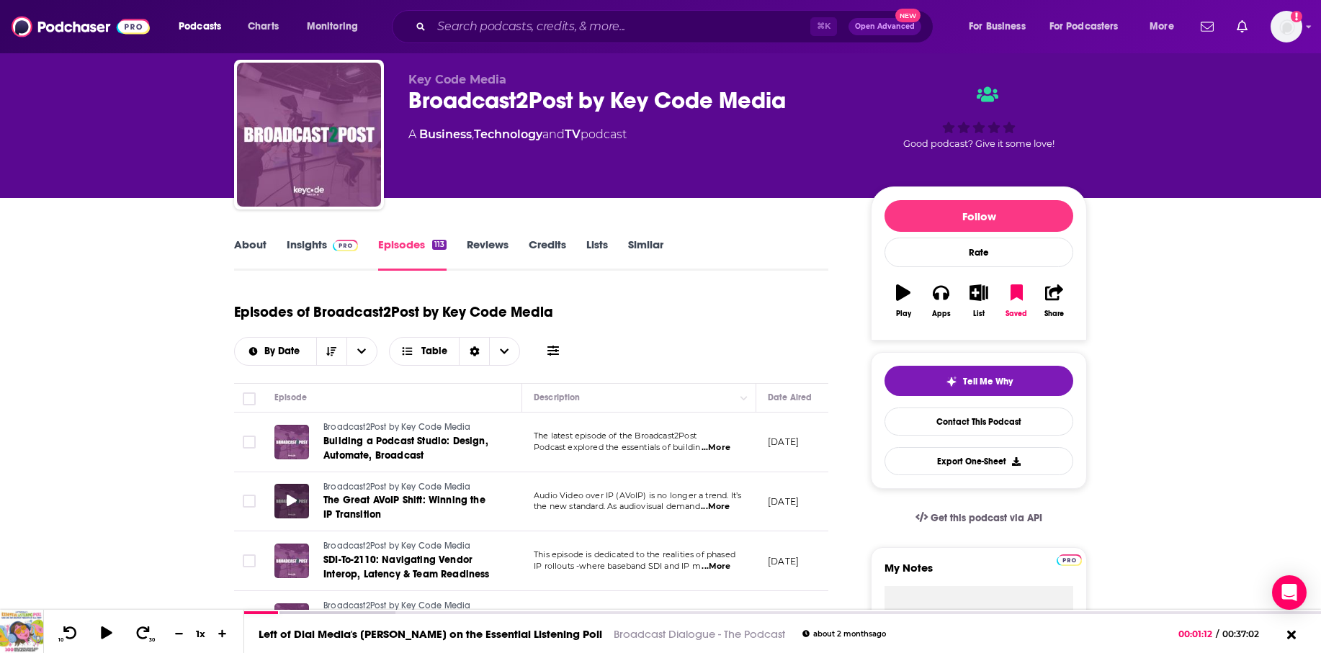
click at [292, 502] on icon at bounding box center [292, 501] width 10 height 12
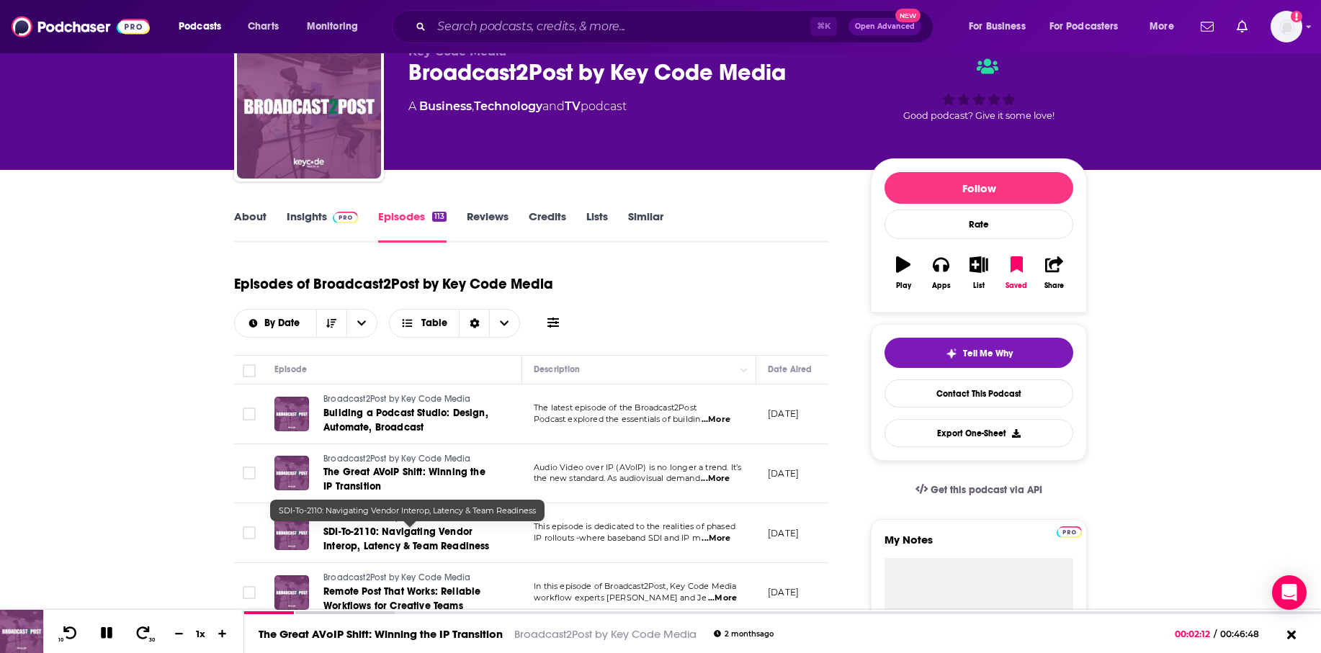
click at [362, 534] on span "SDI-To-2110: Navigating Vendor Interop, Latency & Team Readiness" at bounding box center [406, 539] width 166 height 27
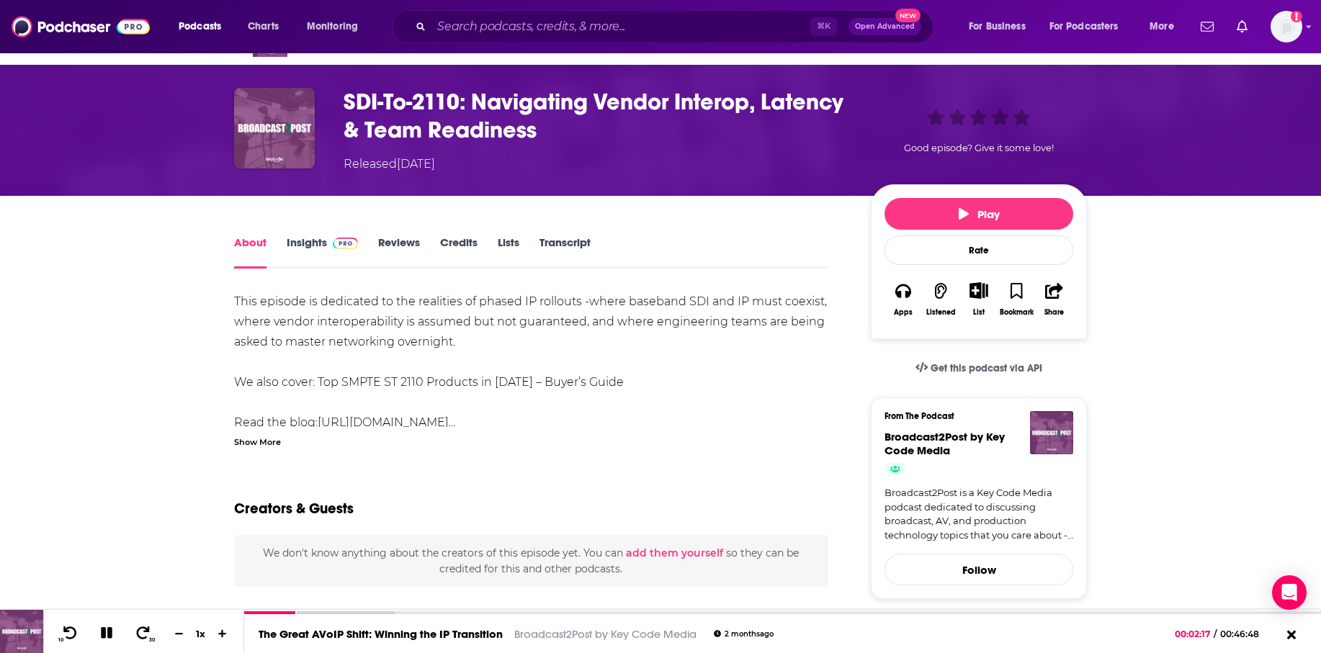
scroll to position [19, 0]
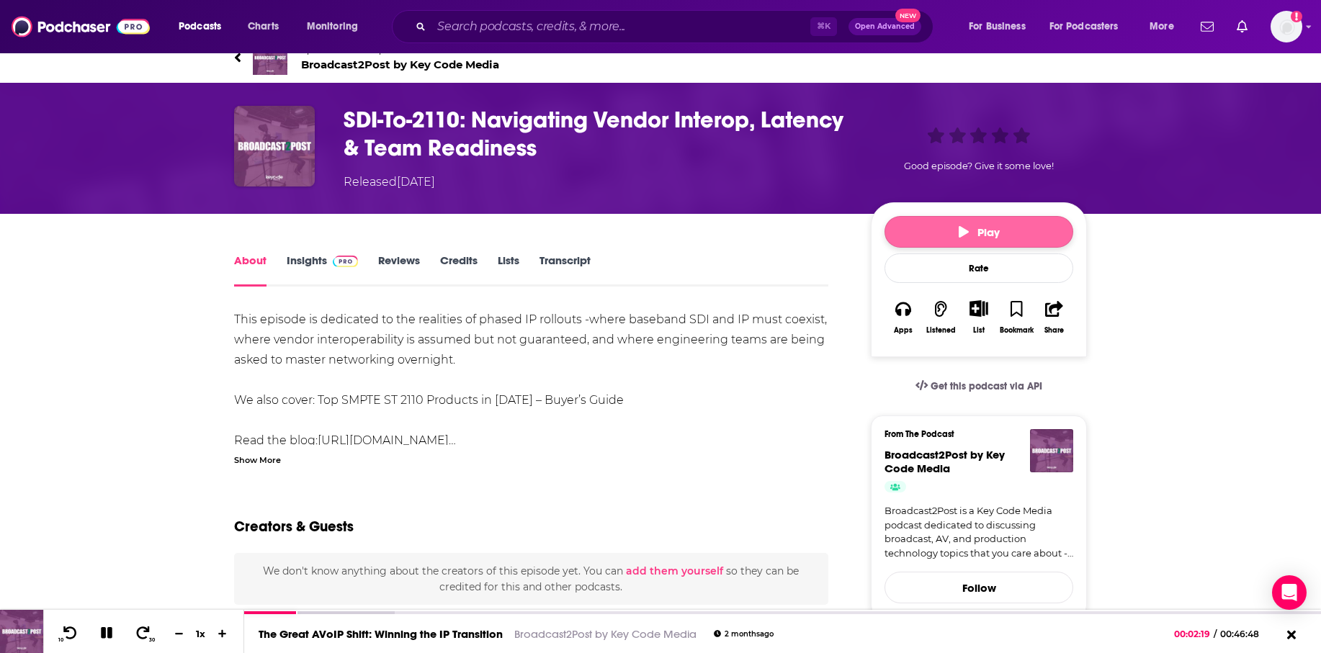
click at [991, 228] on span "Play" at bounding box center [979, 232] width 41 height 14
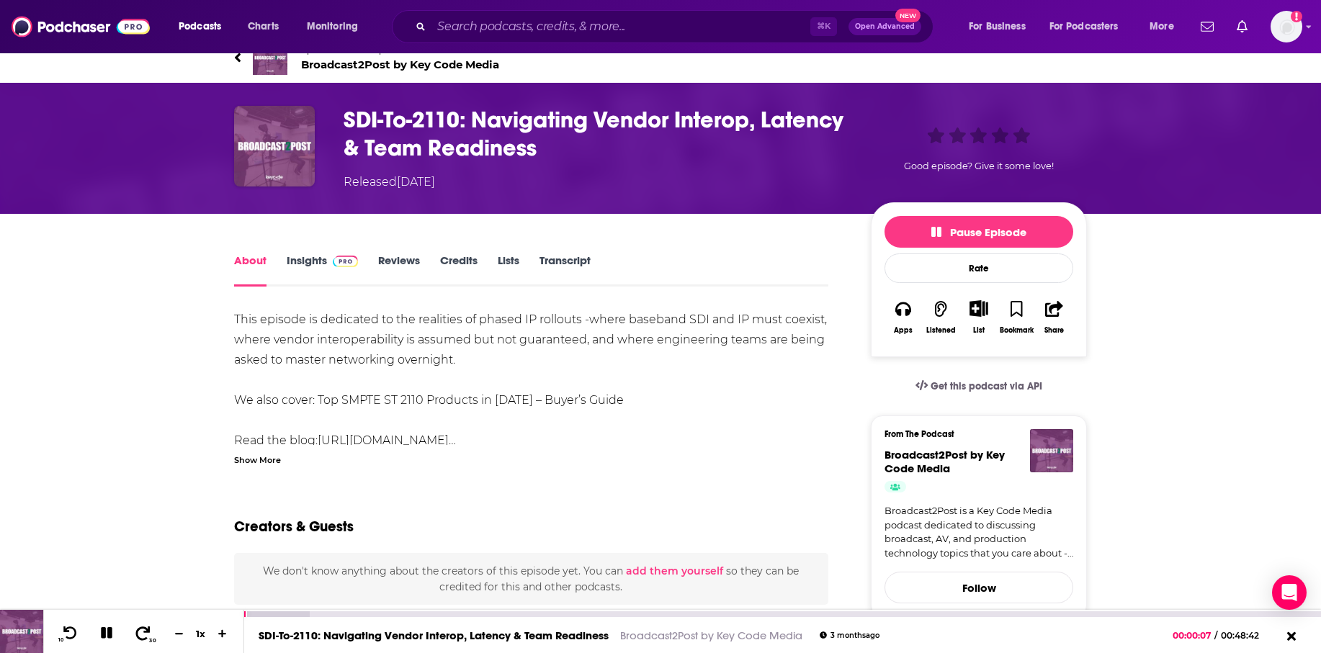
click at [143, 636] on icon at bounding box center [143, 633] width 18 height 14
click at [145, 633] on icon at bounding box center [143, 633] width 18 height 14
click at [143, 629] on icon at bounding box center [143, 633] width 18 height 14
click at [107, 631] on icon at bounding box center [107, 633] width 12 height 12
